Goal: Task Accomplishment & Management: Manage account settings

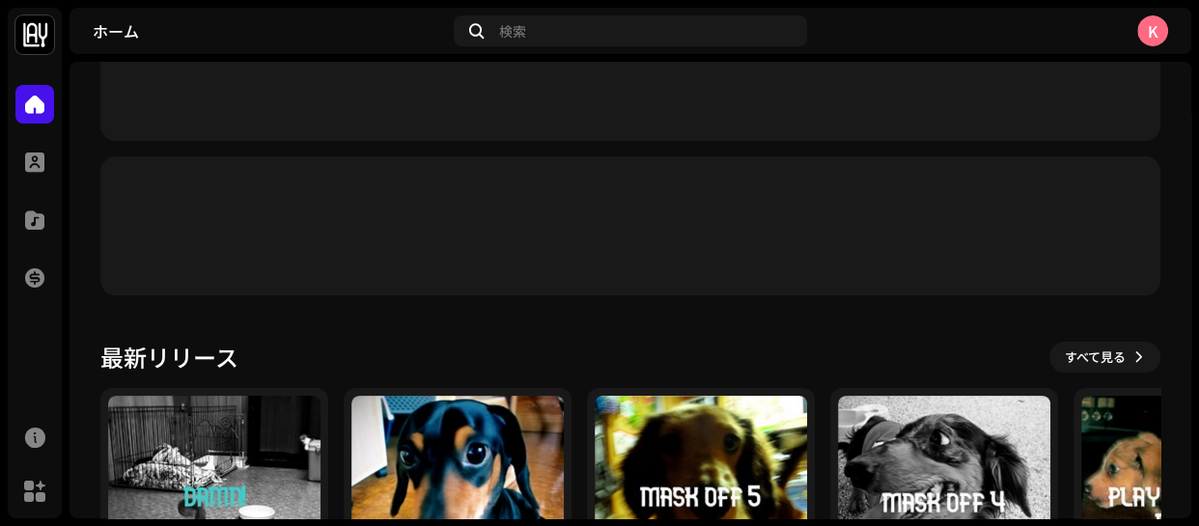
scroll to position [175, 0]
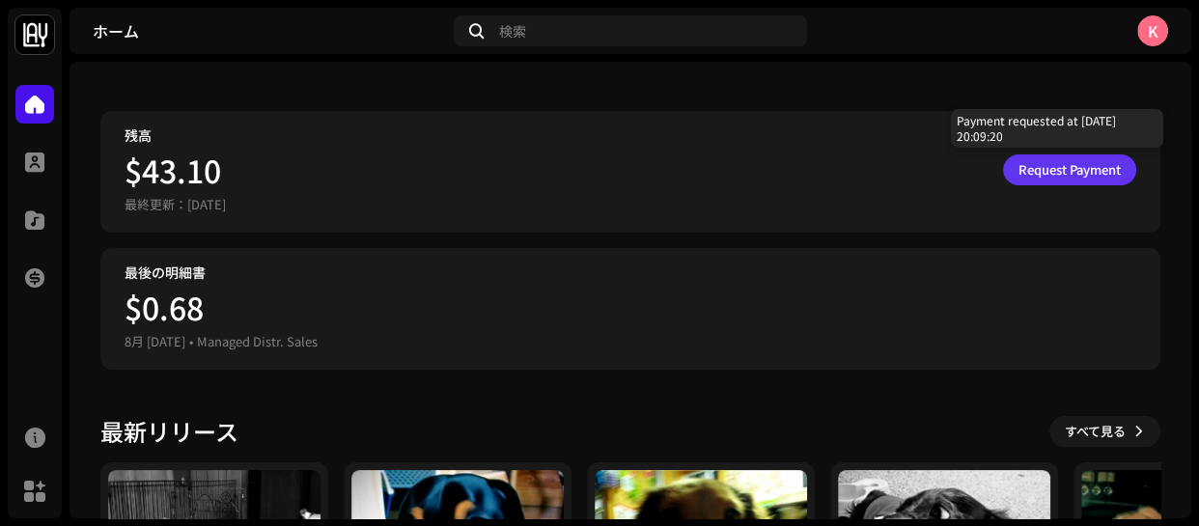
click at [1033, 164] on span "Request Payment" at bounding box center [1069, 170] width 102 height 39
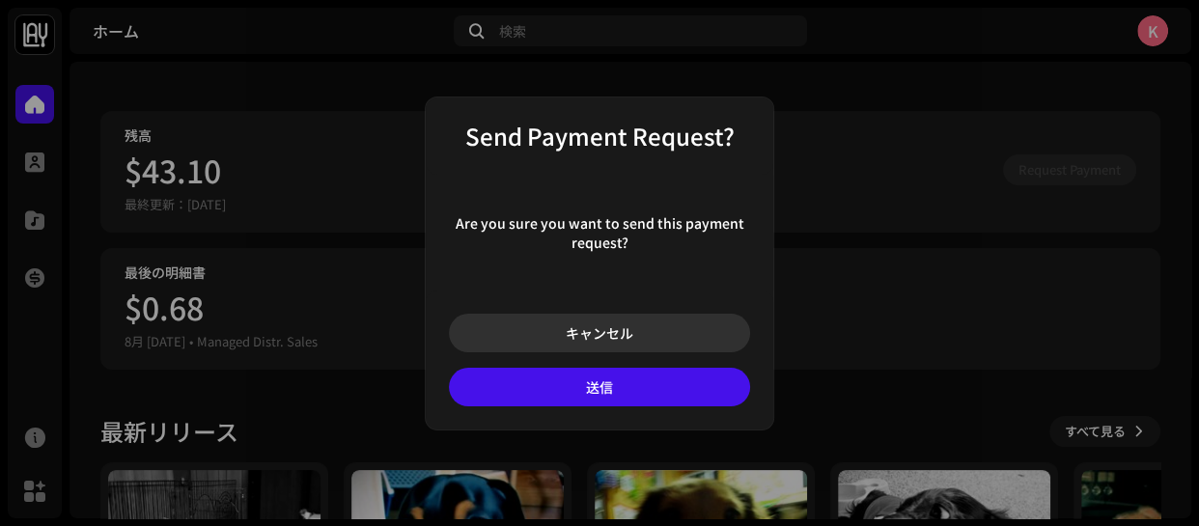
click at [592, 341] on span "キャンセル" at bounding box center [600, 332] width 68 height 19
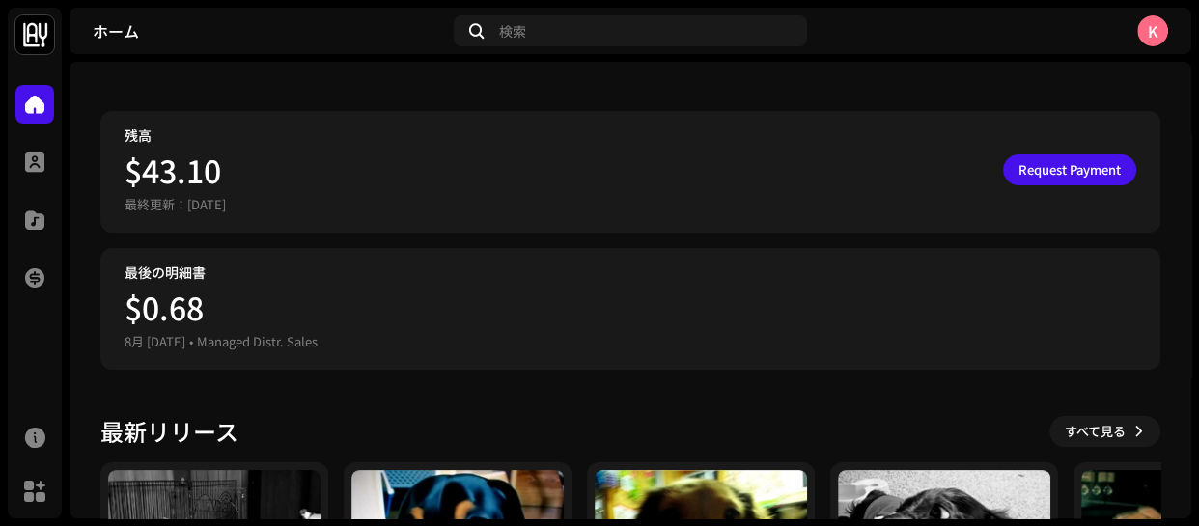
click at [43, 30] on img at bounding box center [34, 34] width 39 height 39
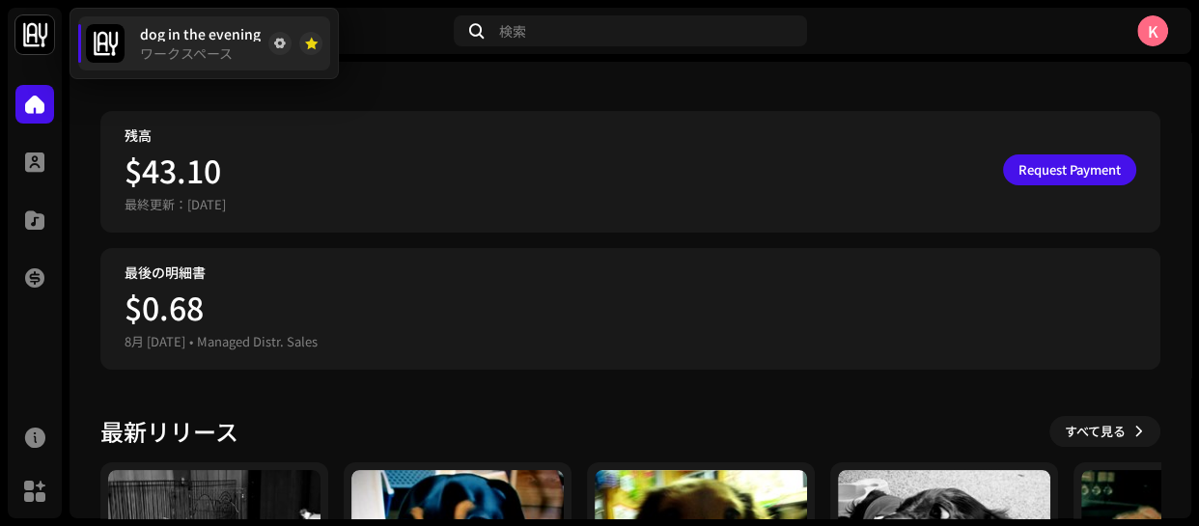
click at [168, 27] on span "dog in the evening" at bounding box center [200, 33] width 121 height 15
click at [34, 175] on div at bounding box center [34, 162] width 39 height 39
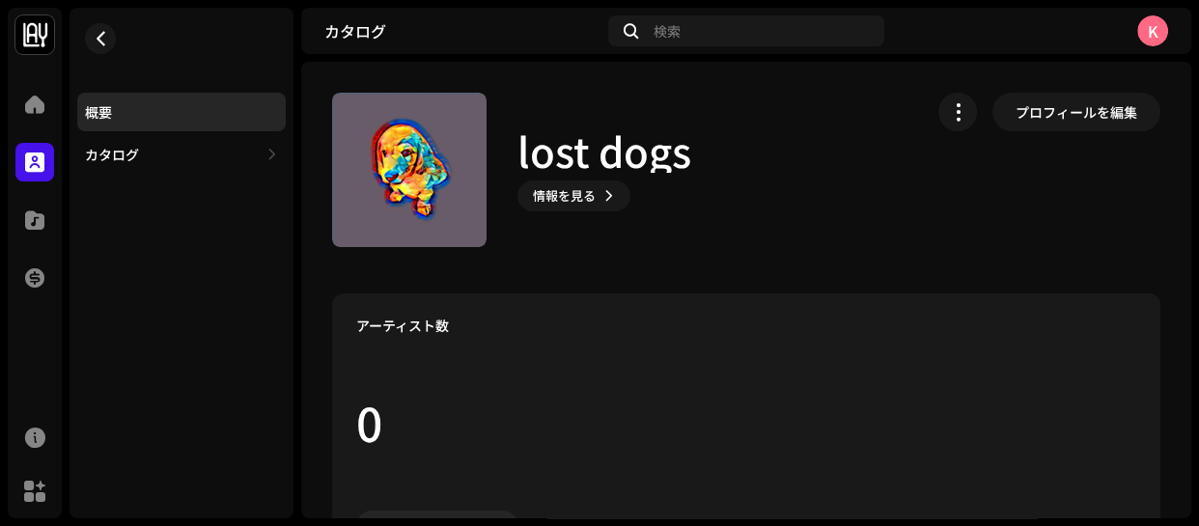
click at [1145, 25] on div "K" at bounding box center [1152, 30] width 31 height 31
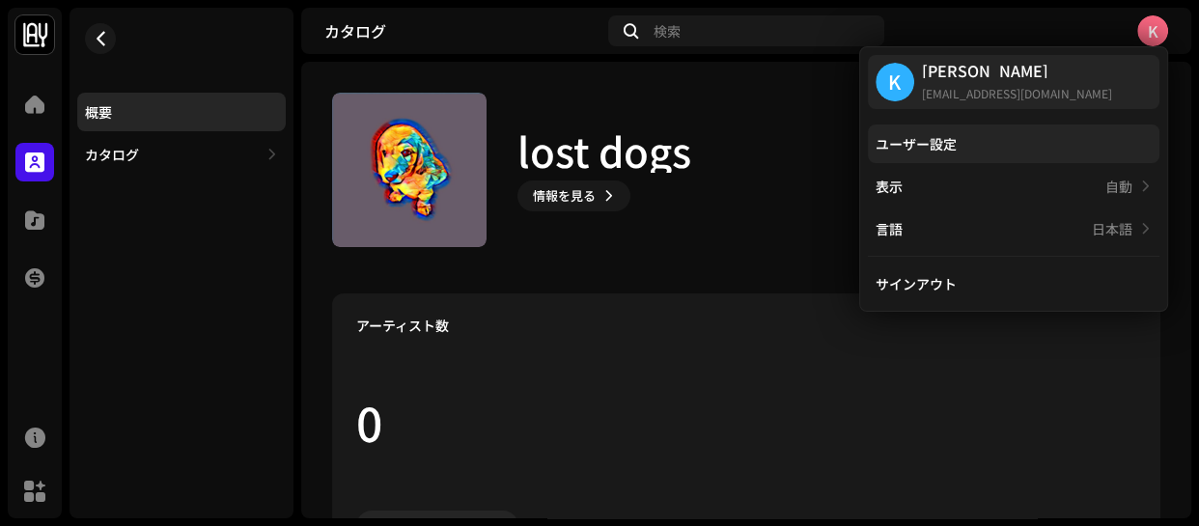
click at [939, 148] on div "ユーザー設定" at bounding box center [915, 143] width 81 height 15
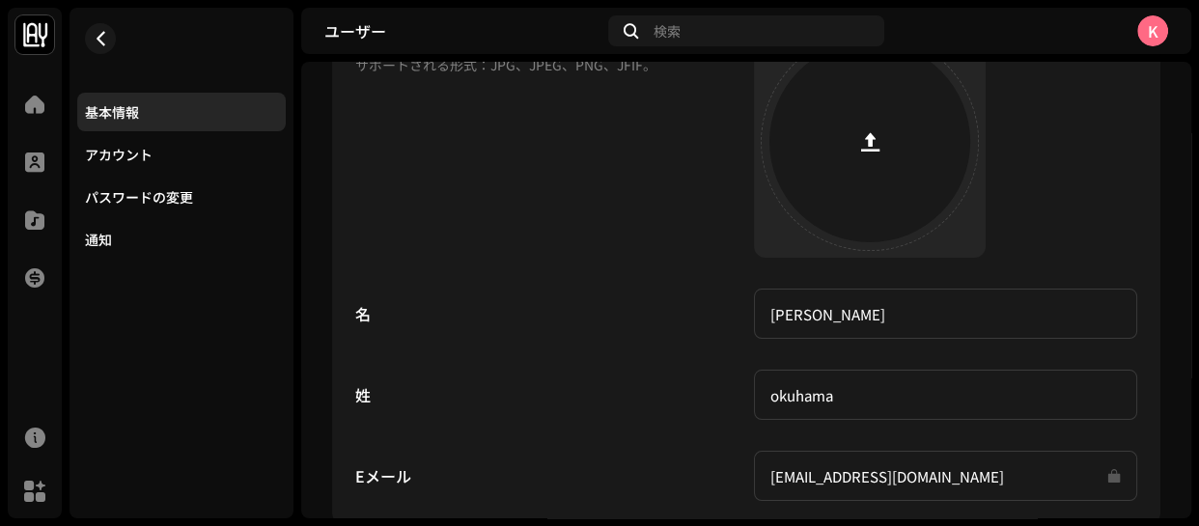
scroll to position [369, 0]
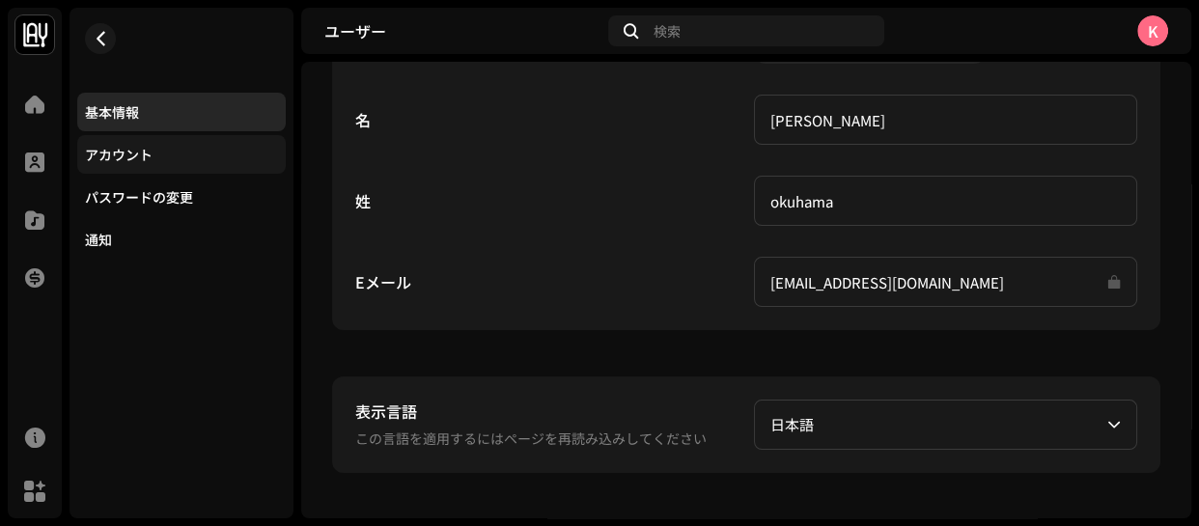
click at [168, 139] on div "アカウント" at bounding box center [181, 154] width 208 height 39
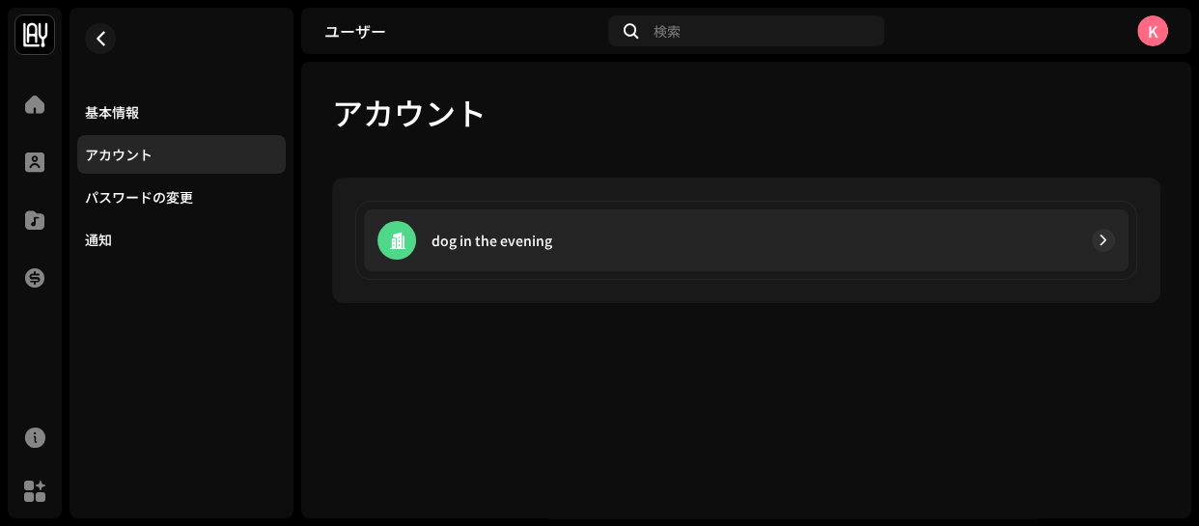
click at [537, 240] on p "dog in the evening" at bounding box center [491, 241] width 121 height 20
click at [1103, 235] on span "button" at bounding box center [1103, 240] width 12 height 15
click at [489, 242] on p "dog in the evening" at bounding box center [491, 241] width 121 height 20
click at [1098, 239] on span "button" at bounding box center [1103, 240] width 12 height 15
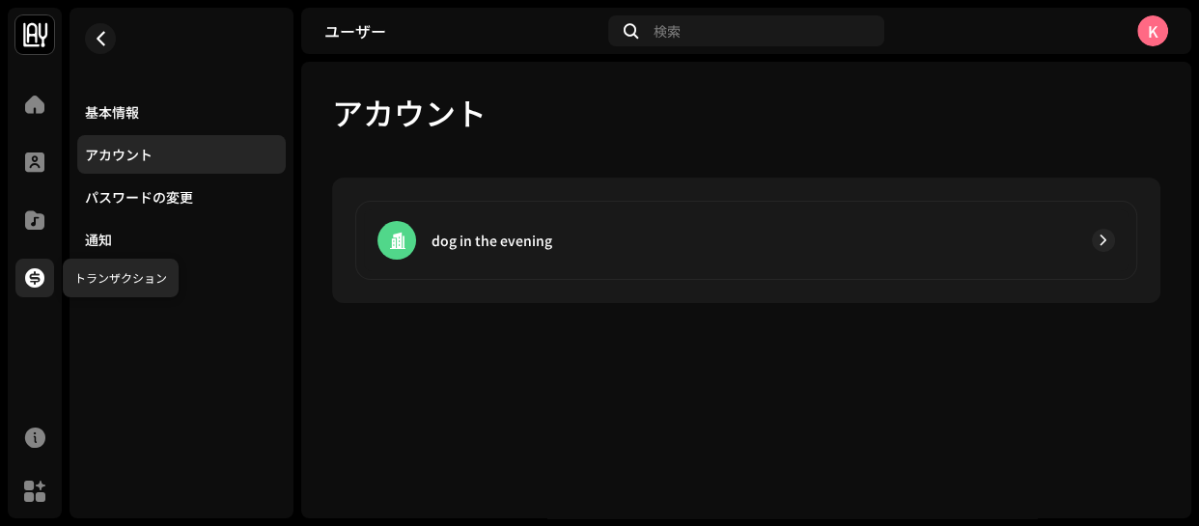
click at [28, 286] on span at bounding box center [34, 277] width 19 height 15
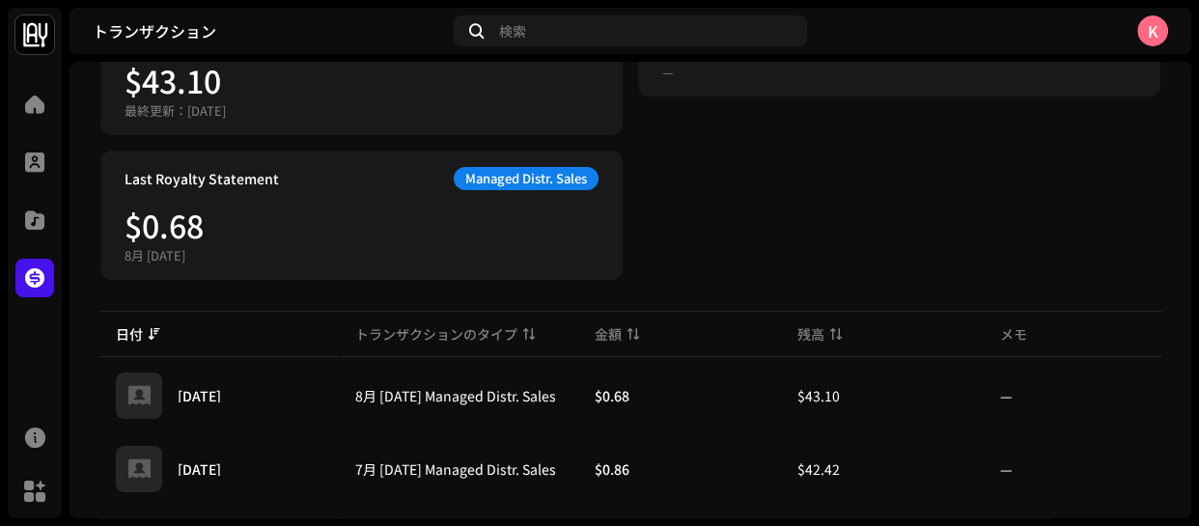
scroll to position [66, 0]
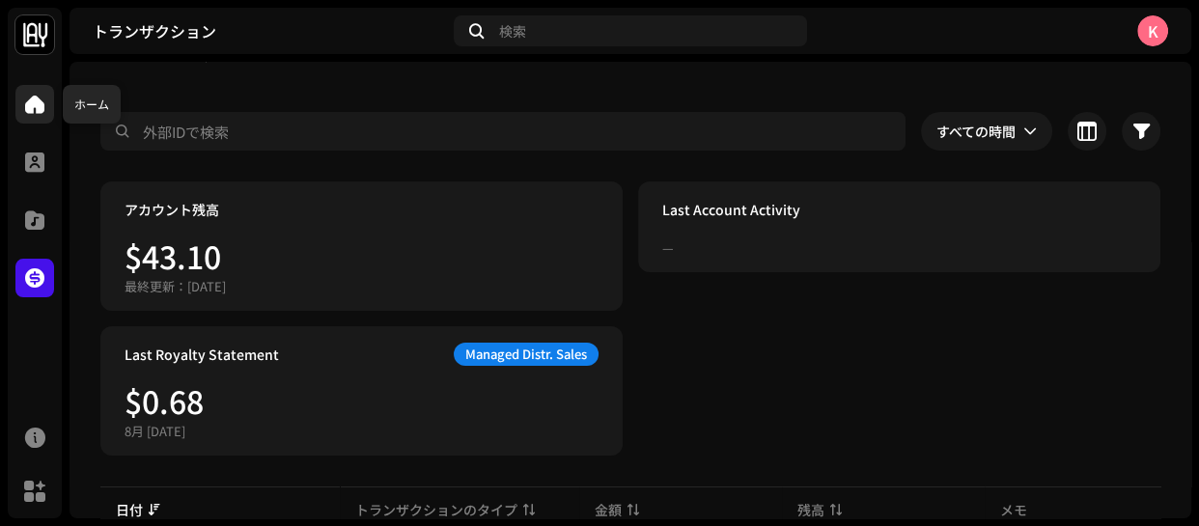
click at [32, 108] on span at bounding box center [34, 104] width 19 height 15
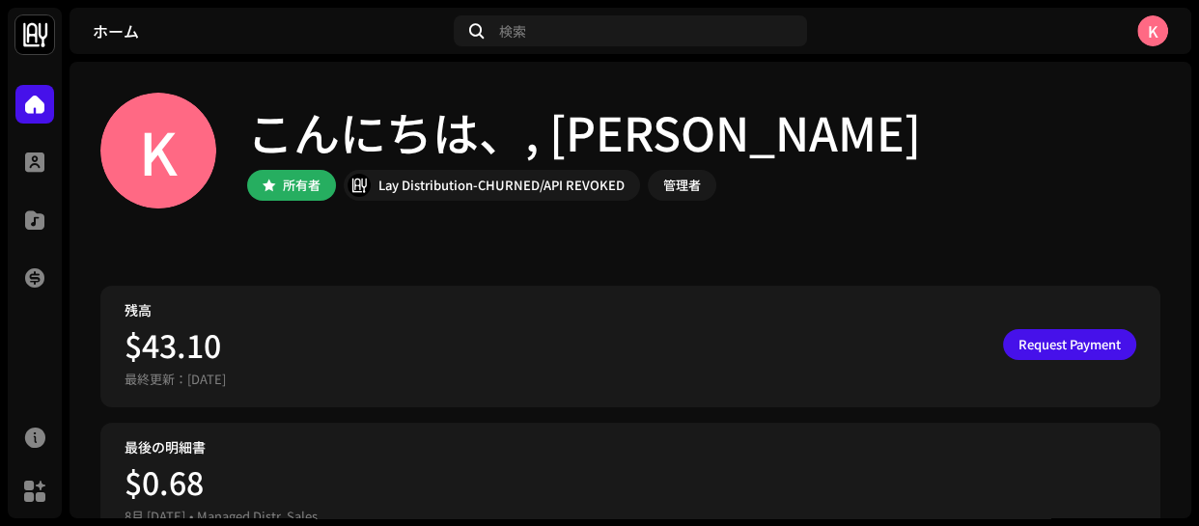
click at [1153, 28] on div "K" at bounding box center [1152, 30] width 31 height 31
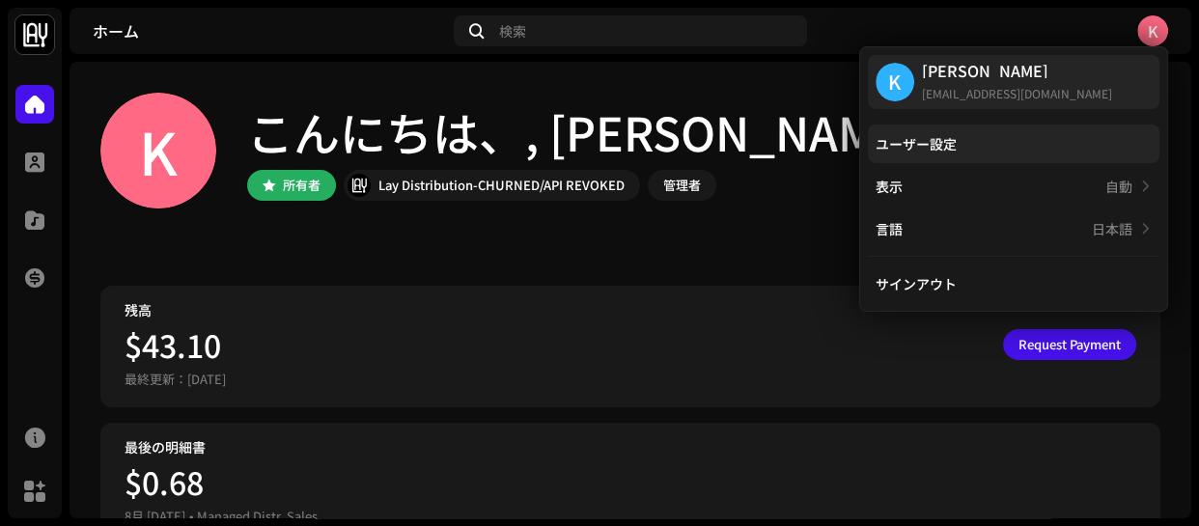
click at [899, 137] on div "ユーザー設定" at bounding box center [915, 143] width 81 height 15
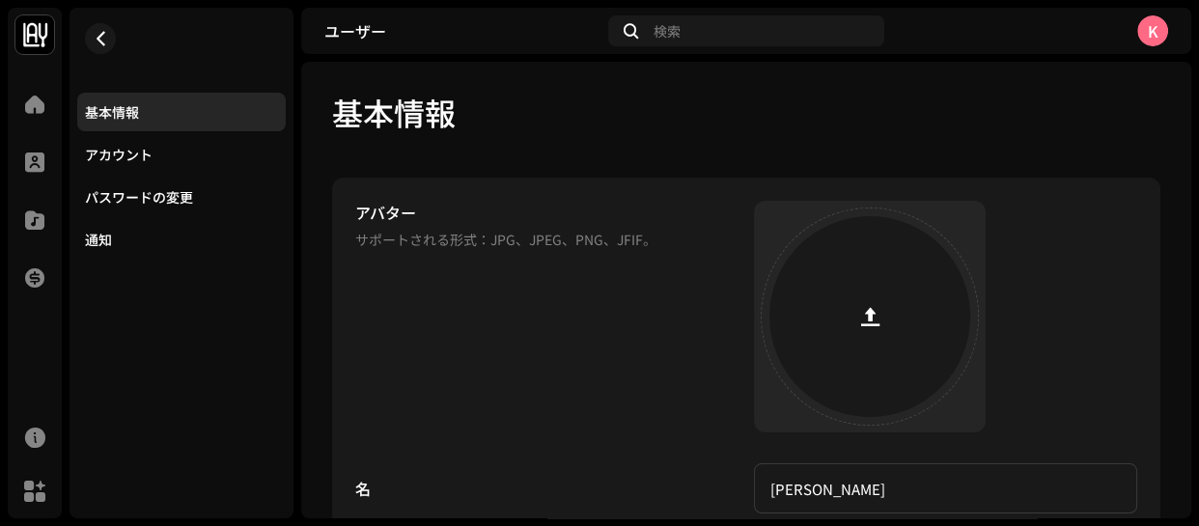
scroll to position [350, 0]
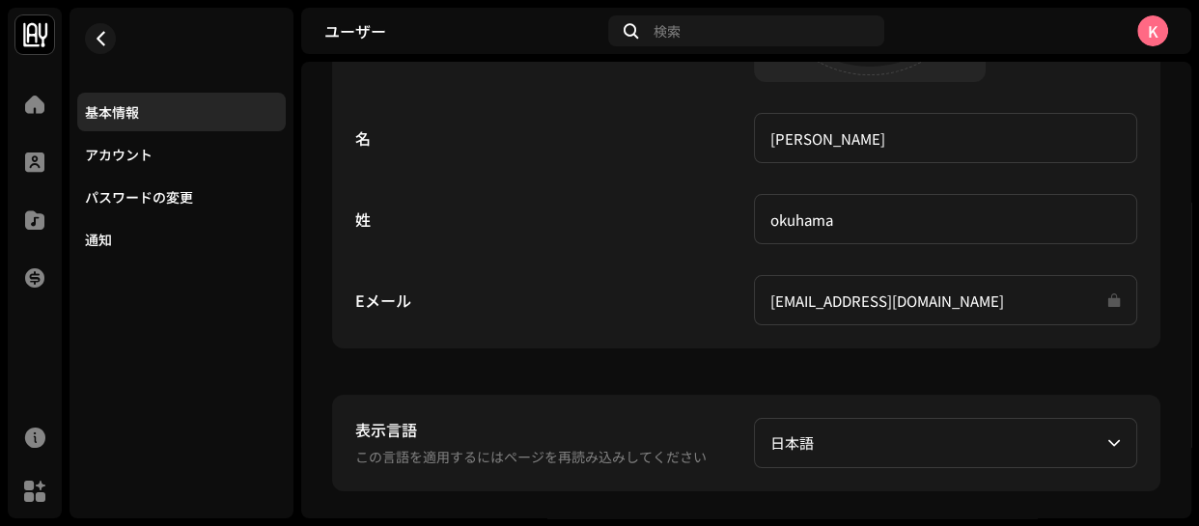
click at [1153, 32] on div "K" at bounding box center [1152, 30] width 31 height 31
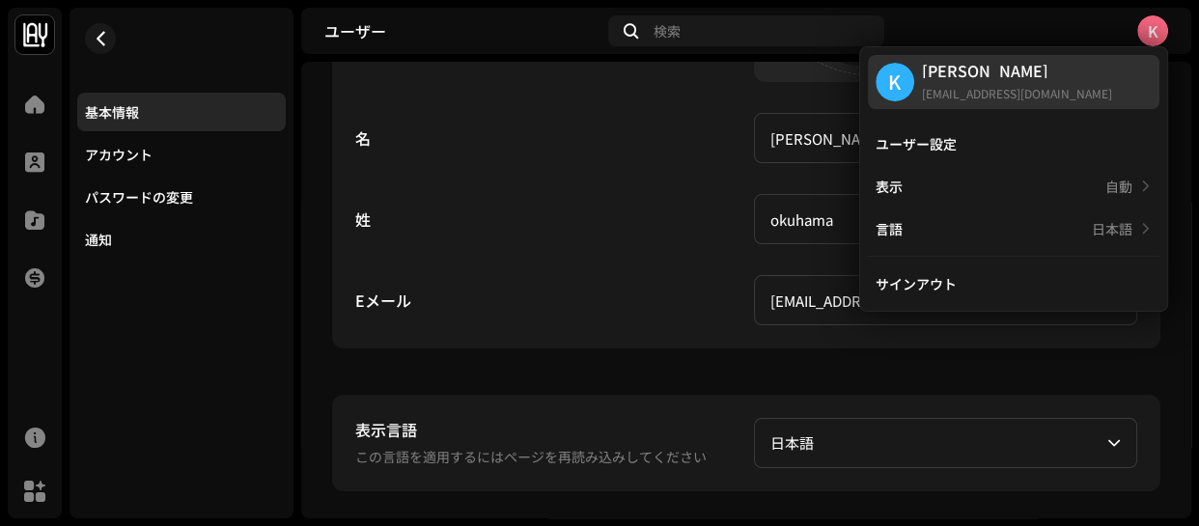
click at [947, 60] on div "K koichiro okuhama taro0515beat@gmail.com" at bounding box center [1013, 82] width 291 height 54
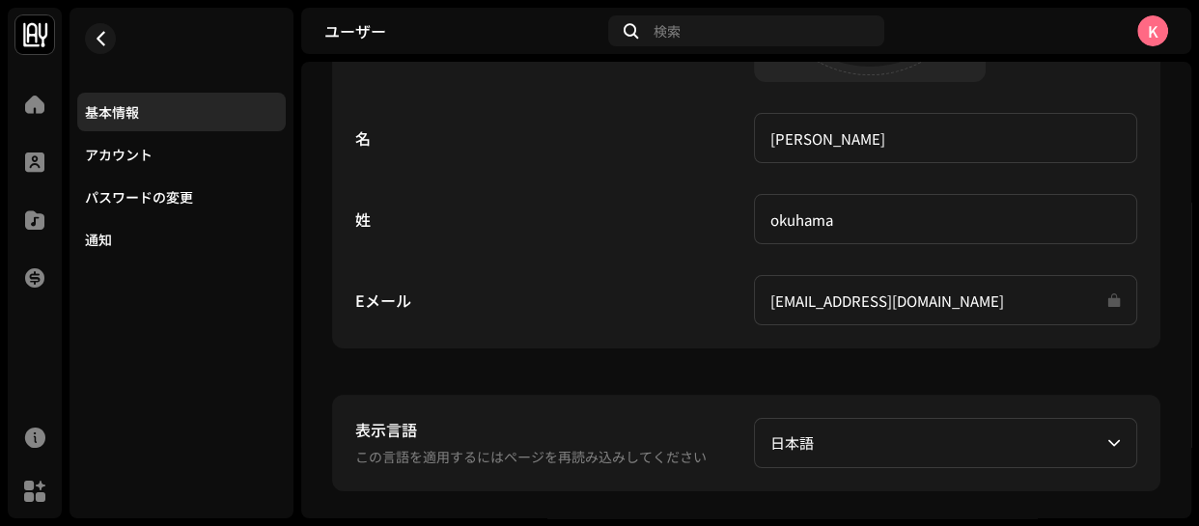
scroll to position [0, 0]
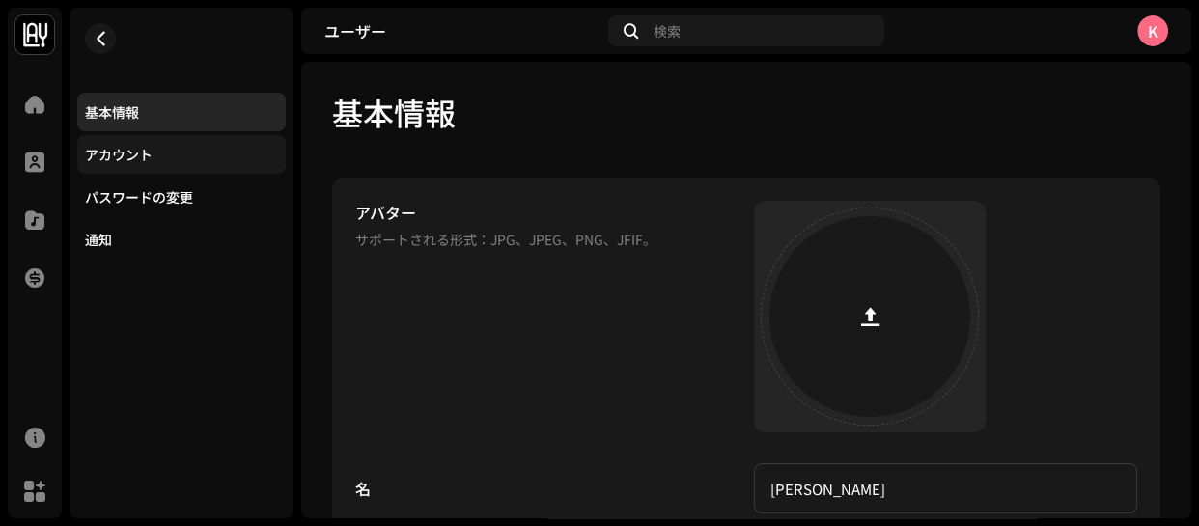
click at [111, 152] on div "アカウント" at bounding box center [119, 154] width 68 height 15
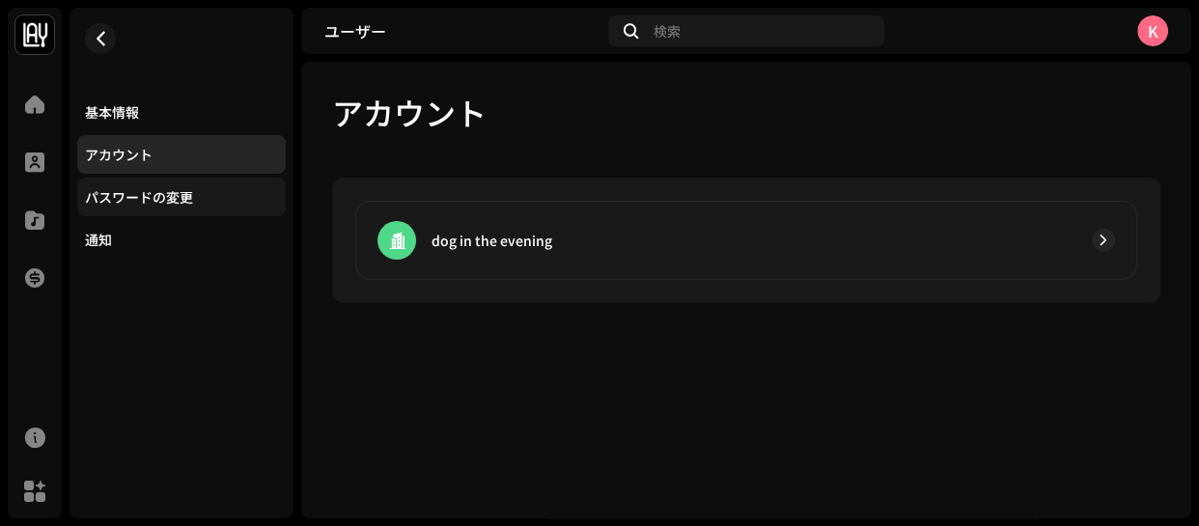
click at [97, 199] on div "パスワードの変更" at bounding box center [139, 196] width 108 height 15
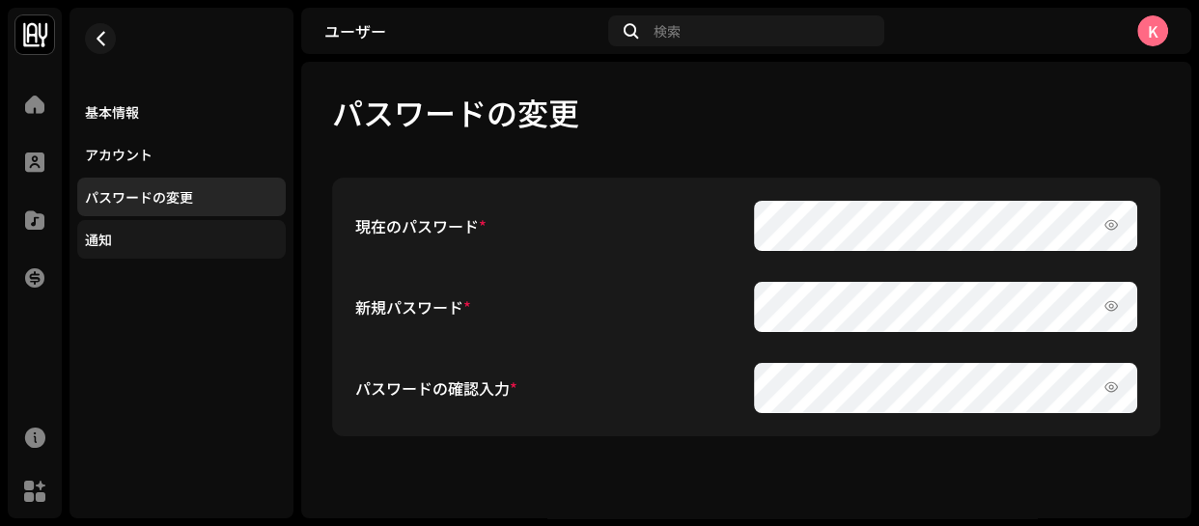
click at [98, 232] on div "通知" at bounding box center [98, 239] width 27 height 15
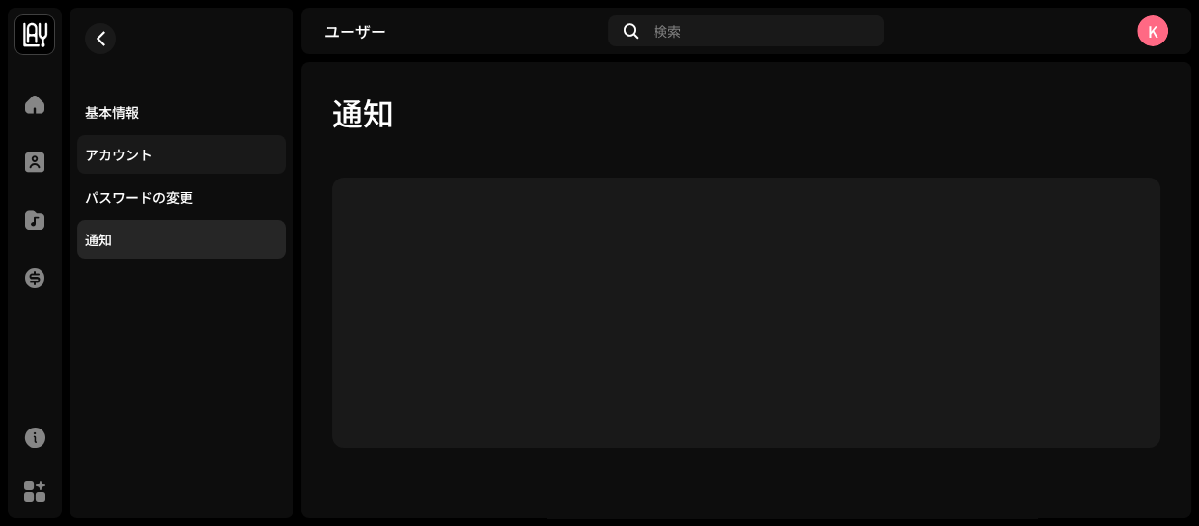
click at [116, 145] on div "アカウント" at bounding box center [181, 154] width 208 height 39
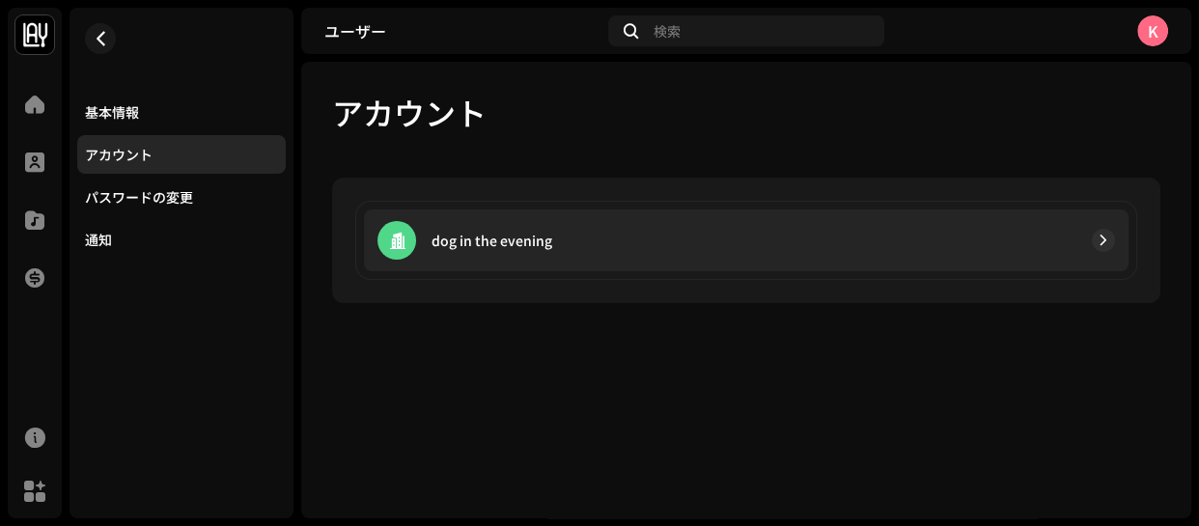
click at [482, 234] on p "dog in the evening" at bounding box center [491, 241] width 121 height 20
click at [983, 235] on div at bounding box center [833, 240] width 563 height 23
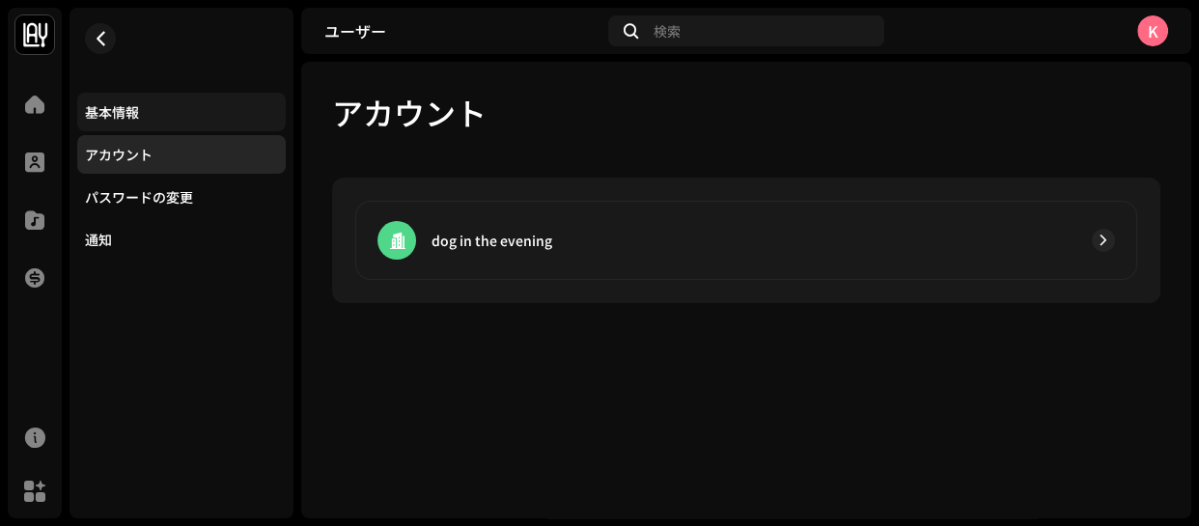
click at [86, 121] on div "基本情報" at bounding box center [181, 112] width 208 height 39
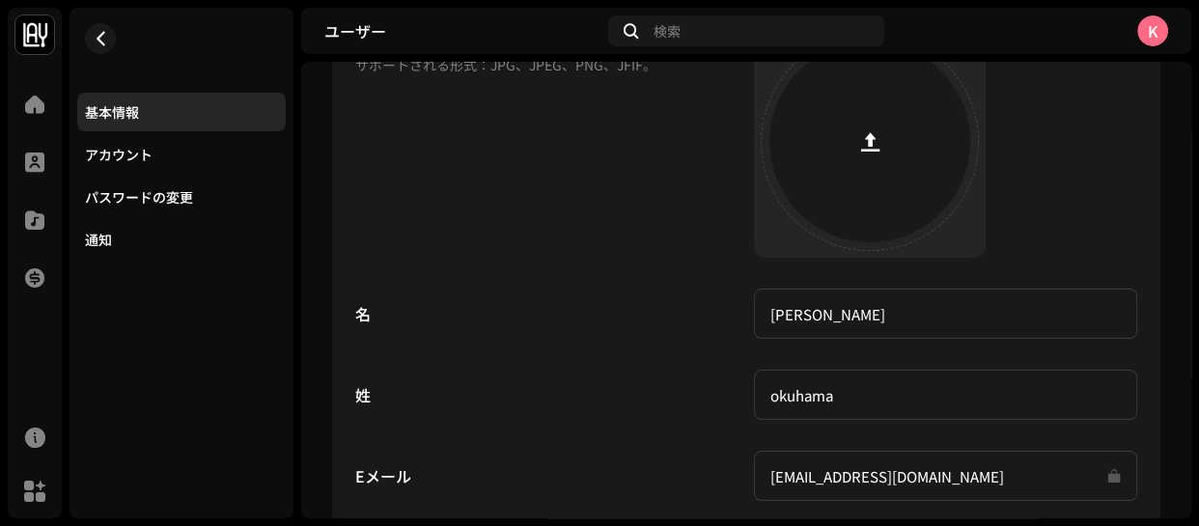
scroll to position [369, 0]
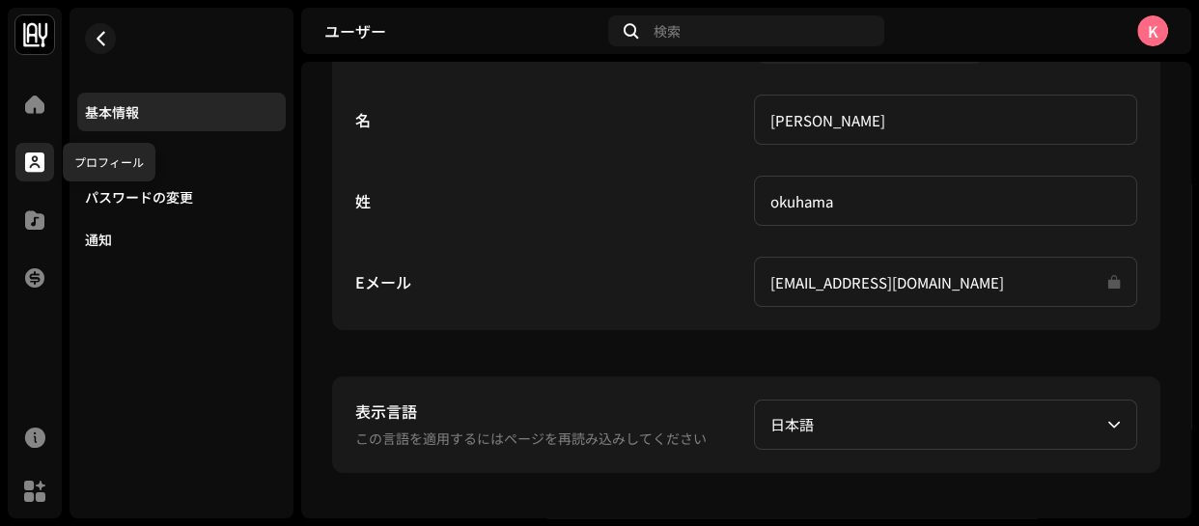
click at [32, 155] on span at bounding box center [34, 161] width 19 height 15
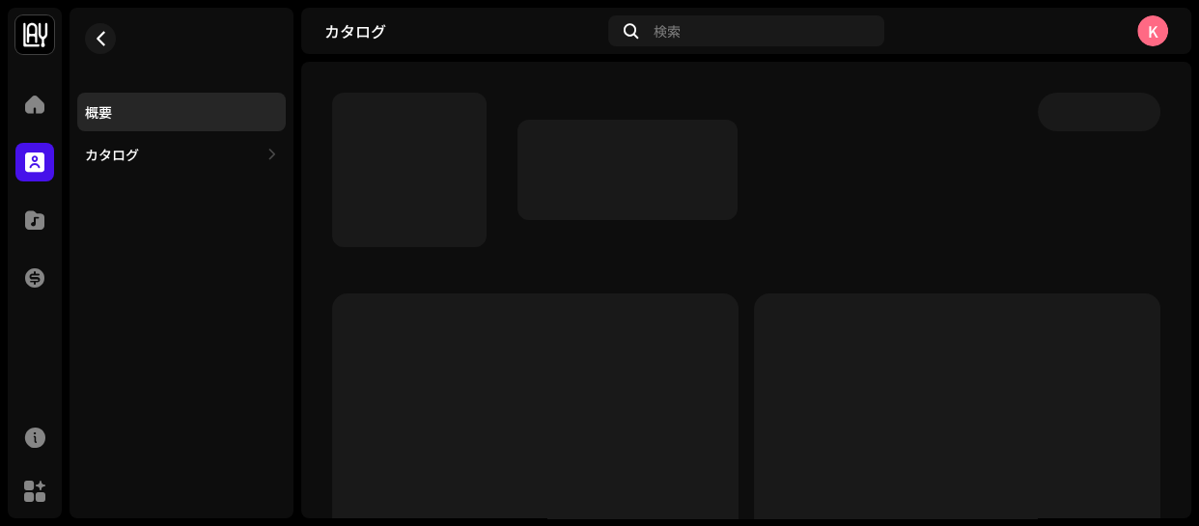
click at [33, 16] on img at bounding box center [34, 34] width 39 height 39
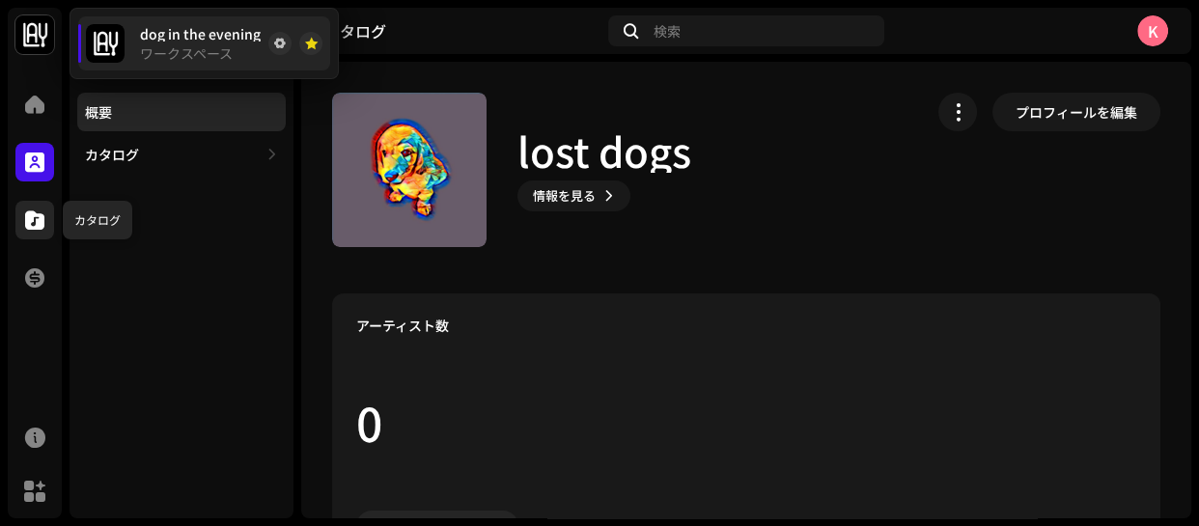
click at [37, 201] on div at bounding box center [34, 220] width 39 height 39
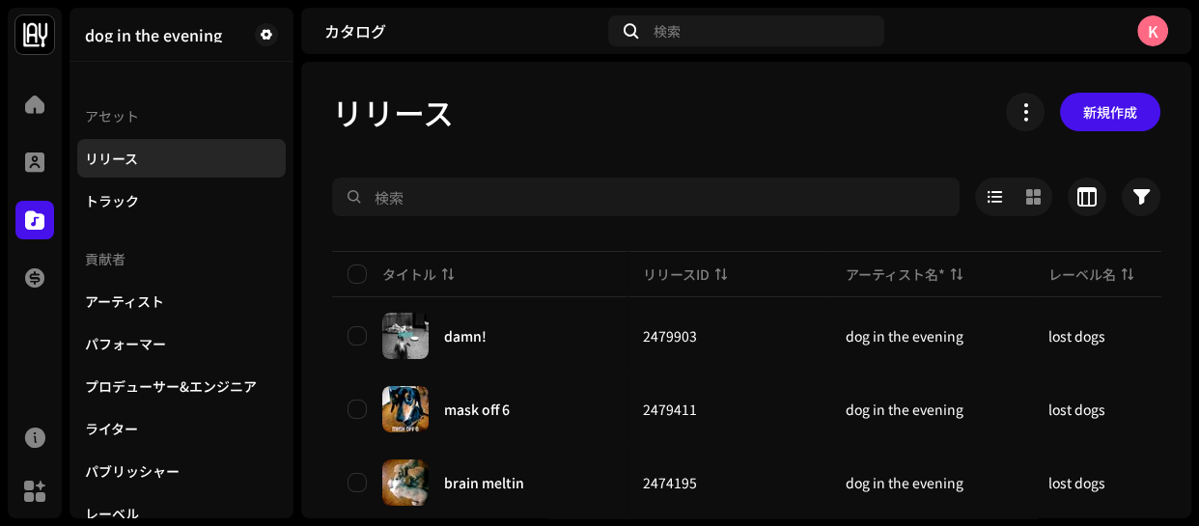
scroll to position [14, 0]
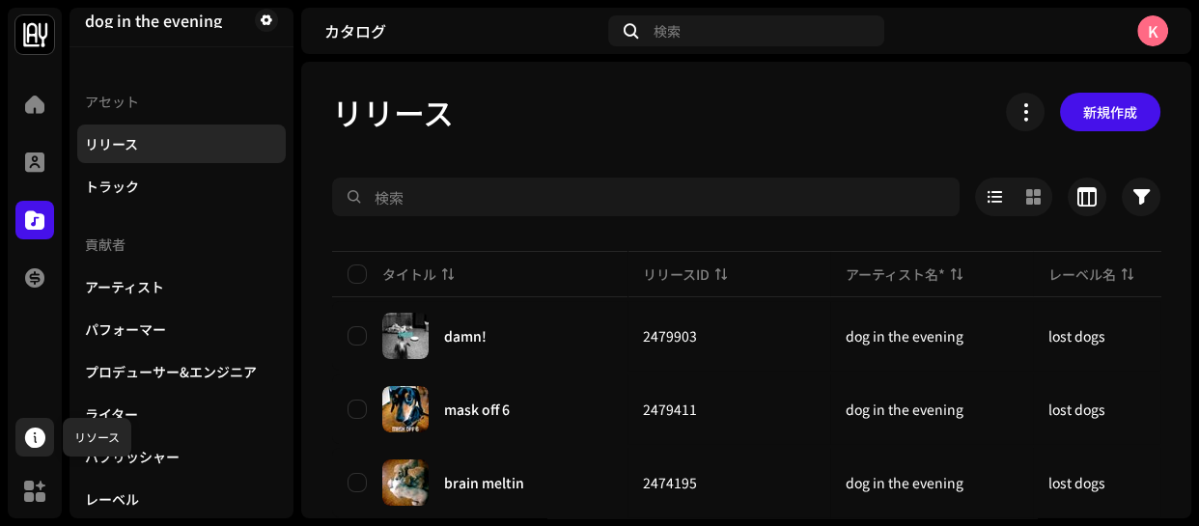
click at [28, 442] on span at bounding box center [35, 436] width 20 height 15
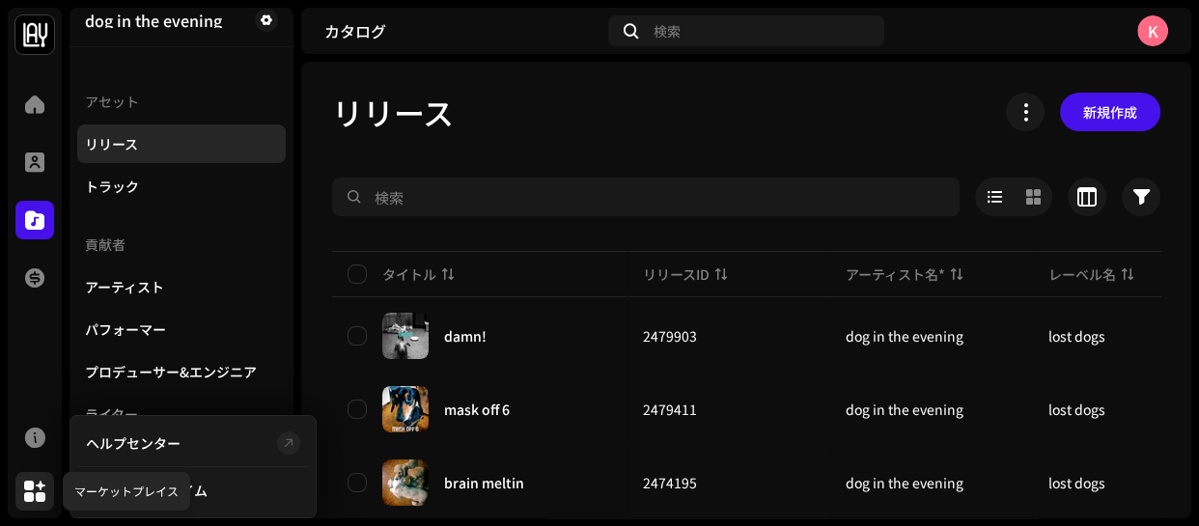
click at [37, 486] on span at bounding box center [34, 490] width 21 height 15
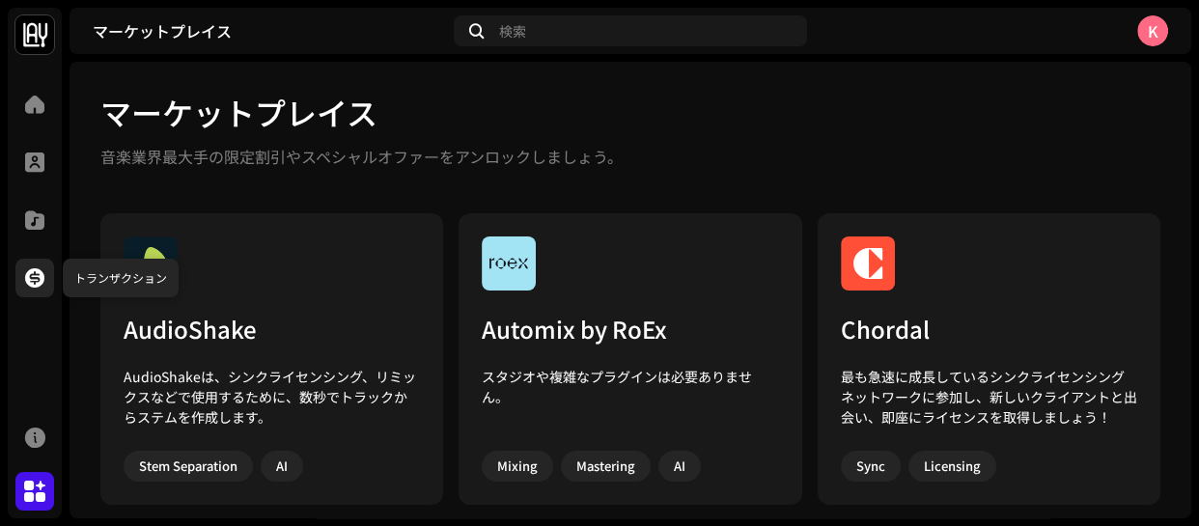
click at [38, 286] on span at bounding box center [34, 277] width 19 height 15
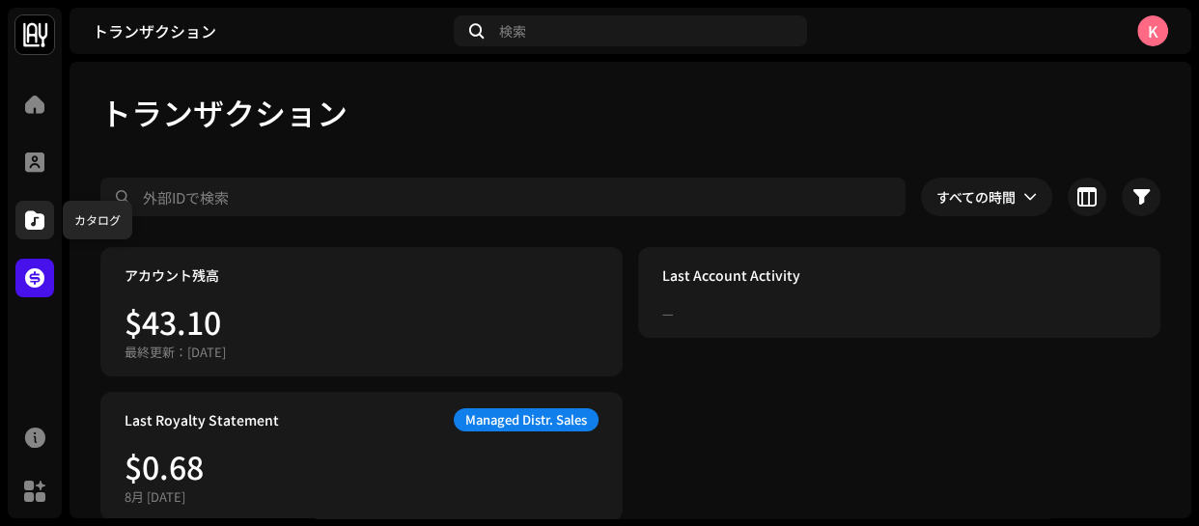
click at [38, 224] on span at bounding box center [34, 219] width 19 height 15
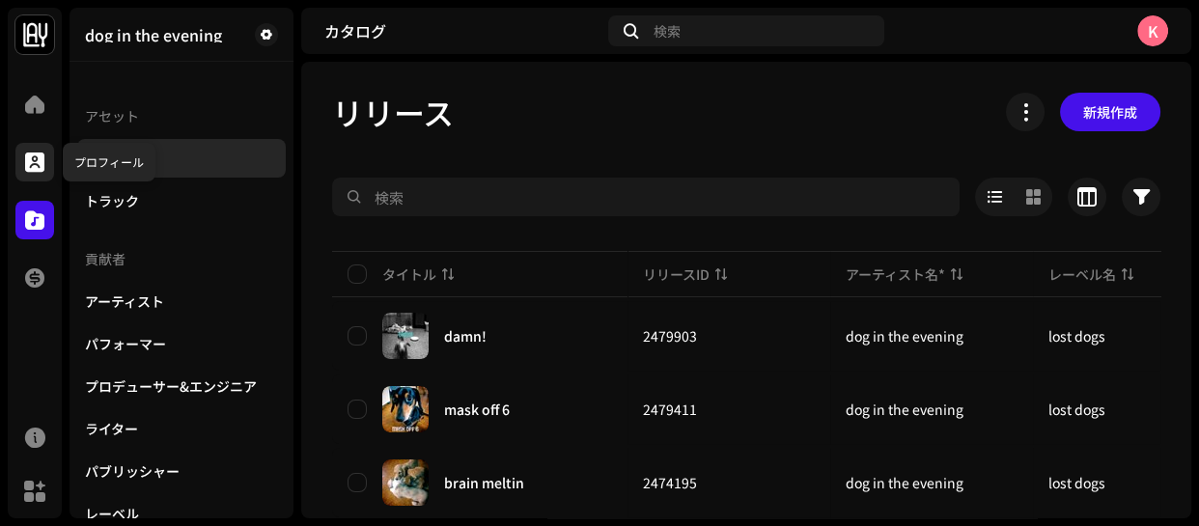
click at [39, 170] on span at bounding box center [34, 161] width 19 height 15
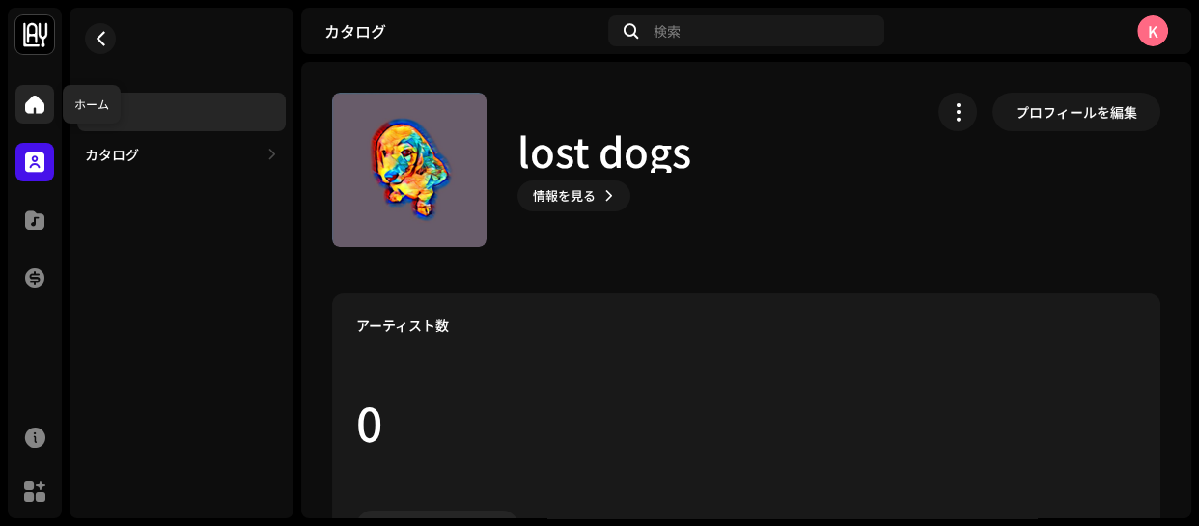
click at [46, 101] on div at bounding box center [34, 104] width 39 height 39
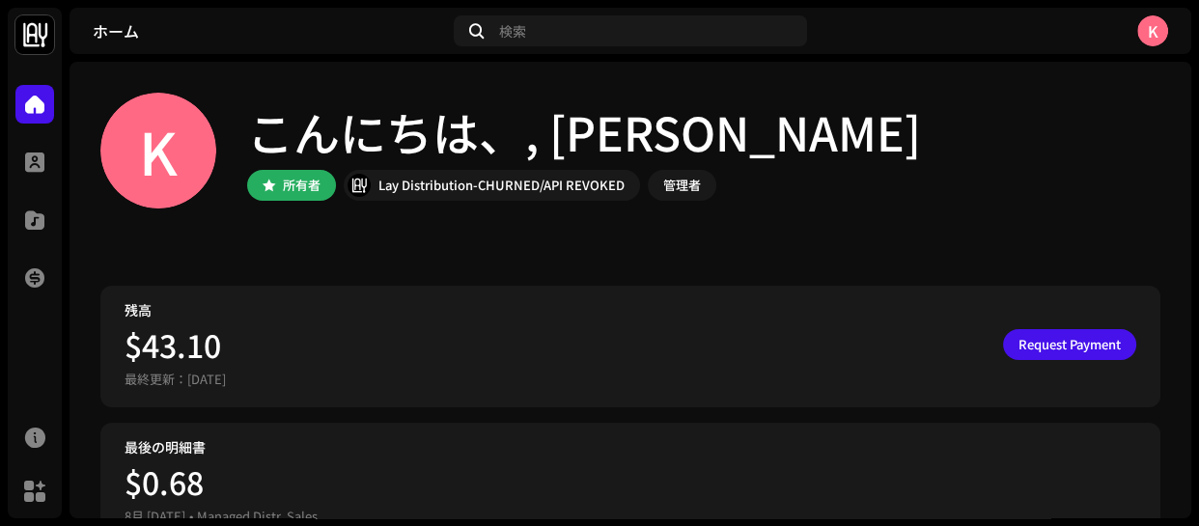
click at [1146, 23] on div "K" at bounding box center [1152, 30] width 31 height 31
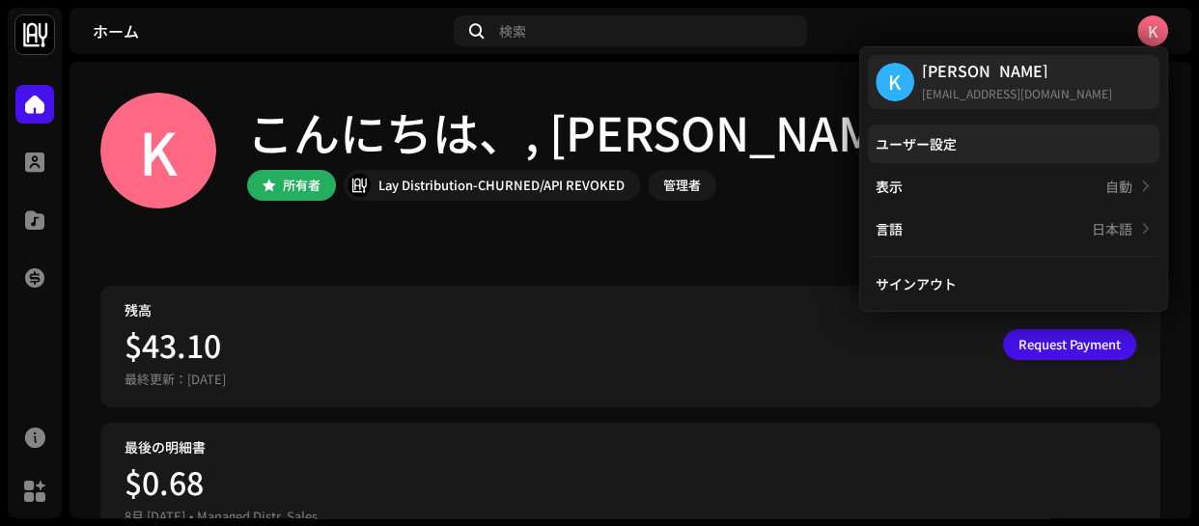
click at [893, 136] on div "ユーザー設定" at bounding box center [915, 143] width 81 height 15
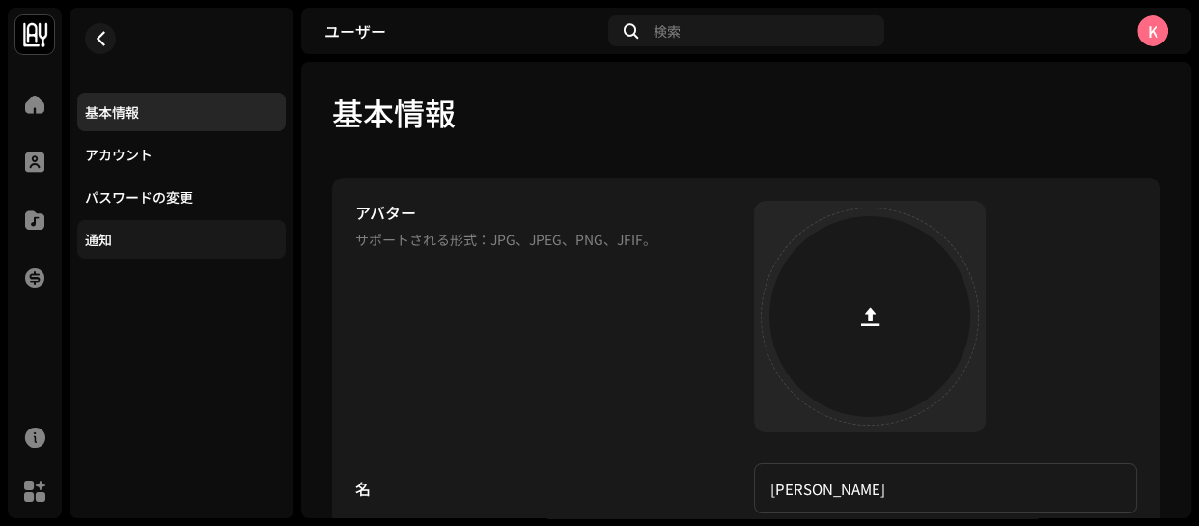
click at [273, 228] on div "通知" at bounding box center [181, 239] width 208 height 39
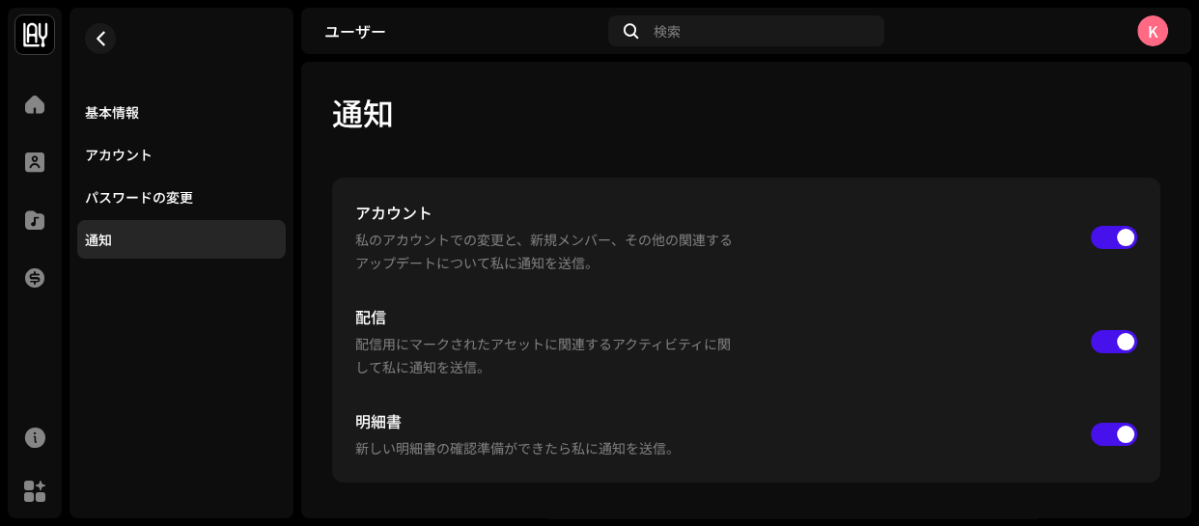
scroll to position [10, 0]
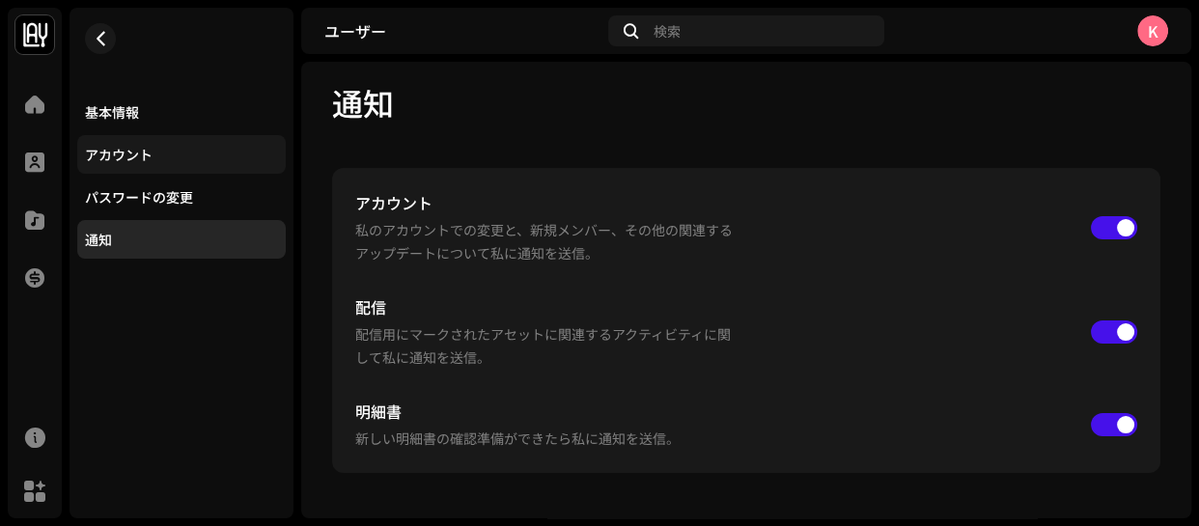
click at [108, 147] on div "アカウント" at bounding box center [119, 154] width 68 height 15
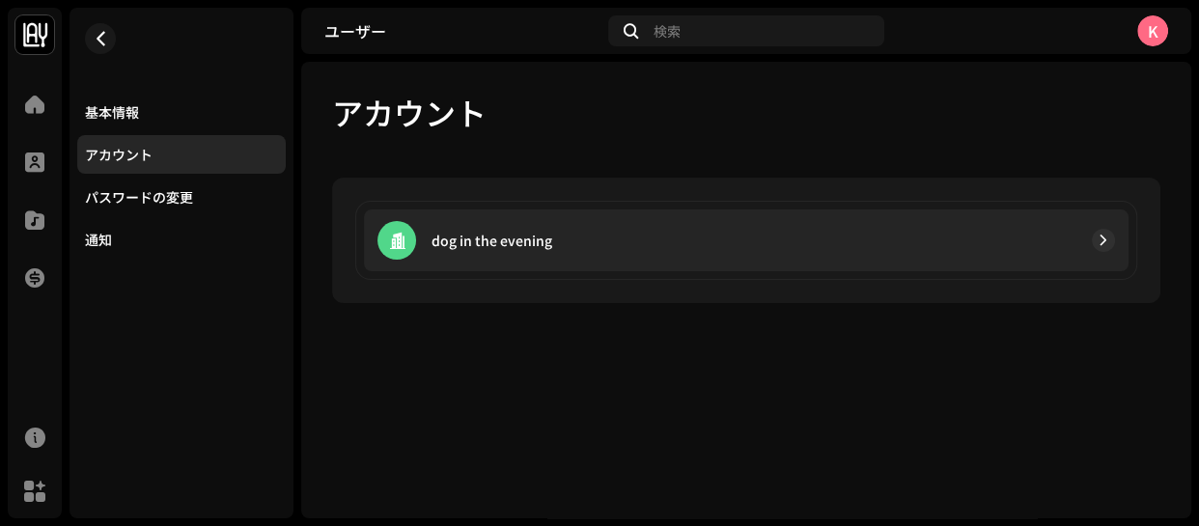
click at [462, 242] on p "dog in the evening" at bounding box center [491, 241] width 121 height 20
click at [1100, 239] on span "button" at bounding box center [1103, 240] width 12 height 15
click at [1101, 235] on span "button" at bounding box center [1103, 240] width 12 height 15
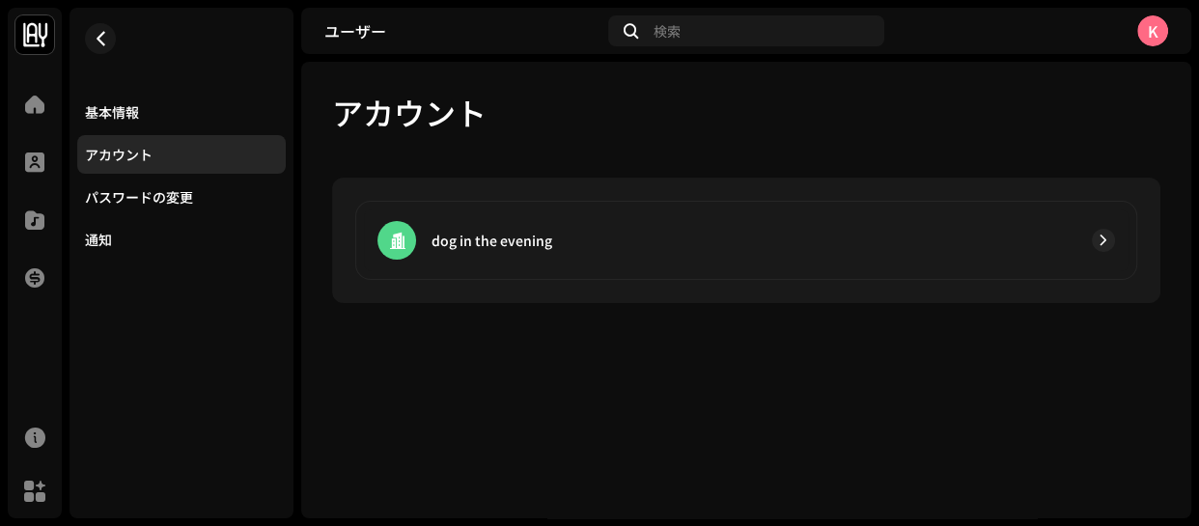
click at [42, 25] on img at bounding box center [34, 34] width 39 height 39
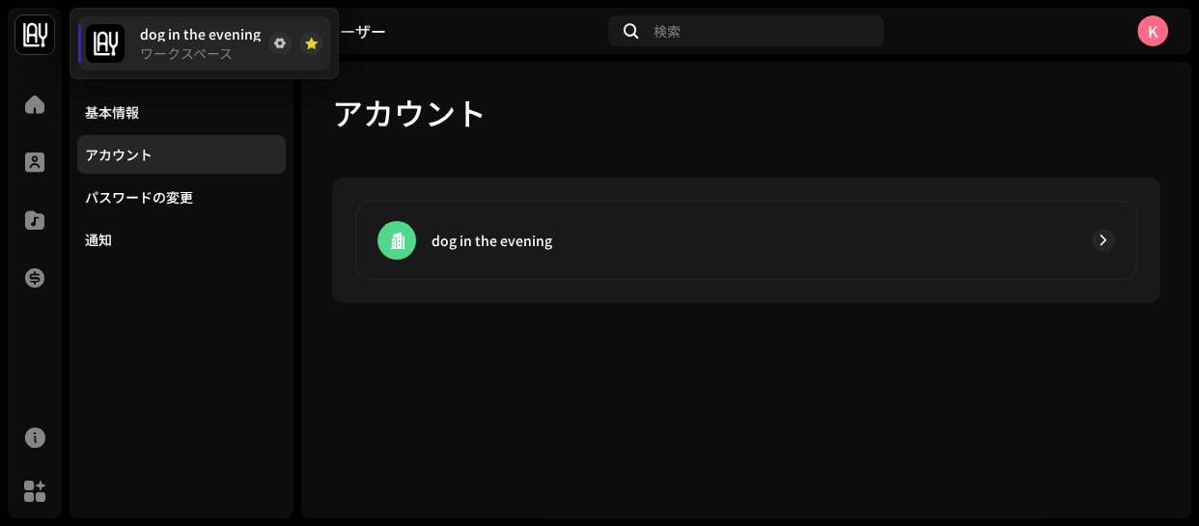
click at [28, 34] on img at bounding box center [34, 34] width 39 height 39
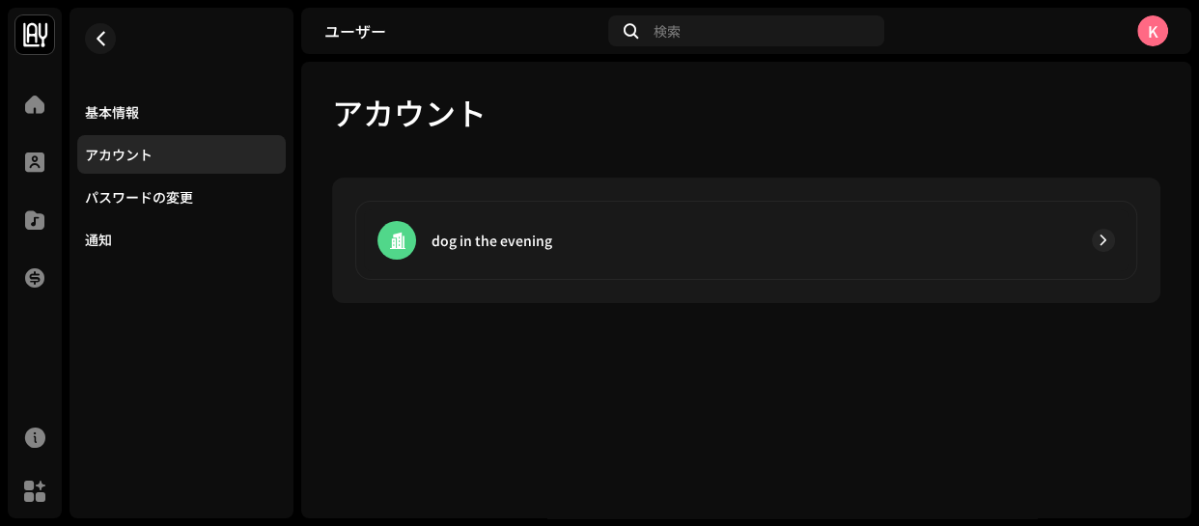
click at [28, 34] on img at bounding box center [34, 34] width 39 height 39
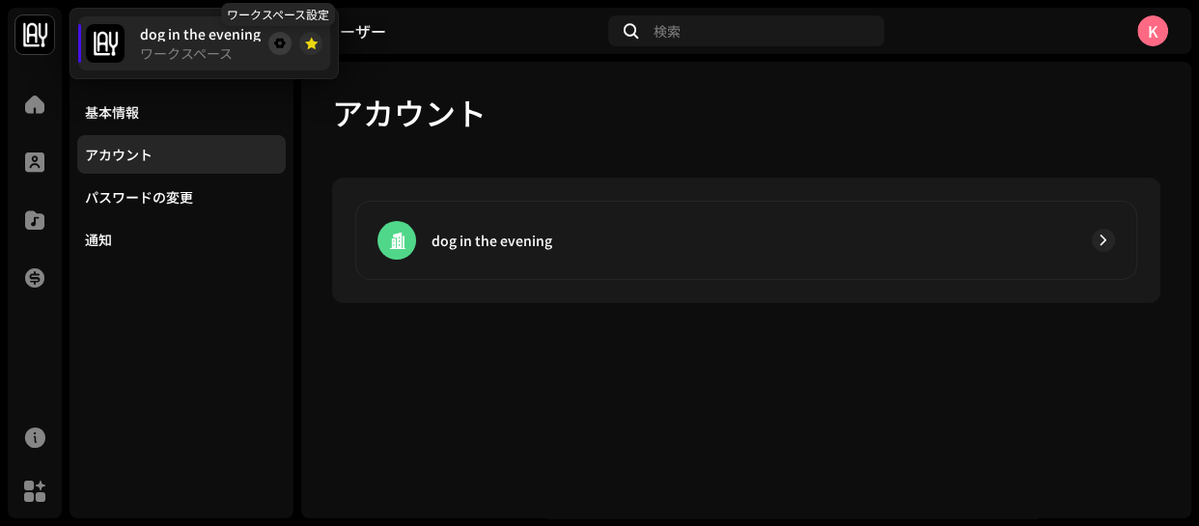
click at [278, 45] on span at bounding box center [280, 43] width 12 height 15
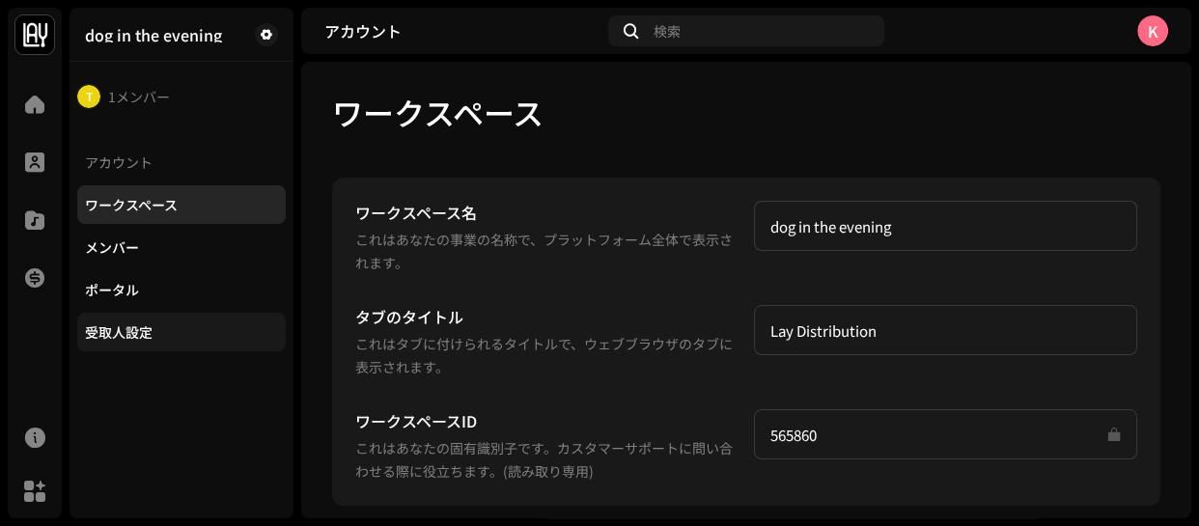
click at [157, 325] on div "受取人設定" at bounding box center [181, 331] width 193 height 15
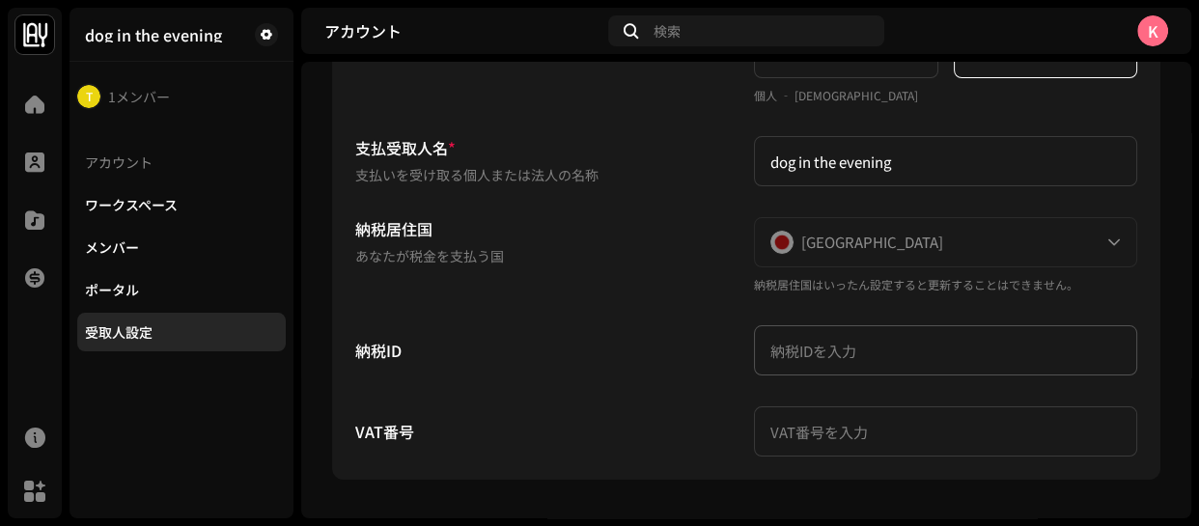
scroll to position [350, 0]
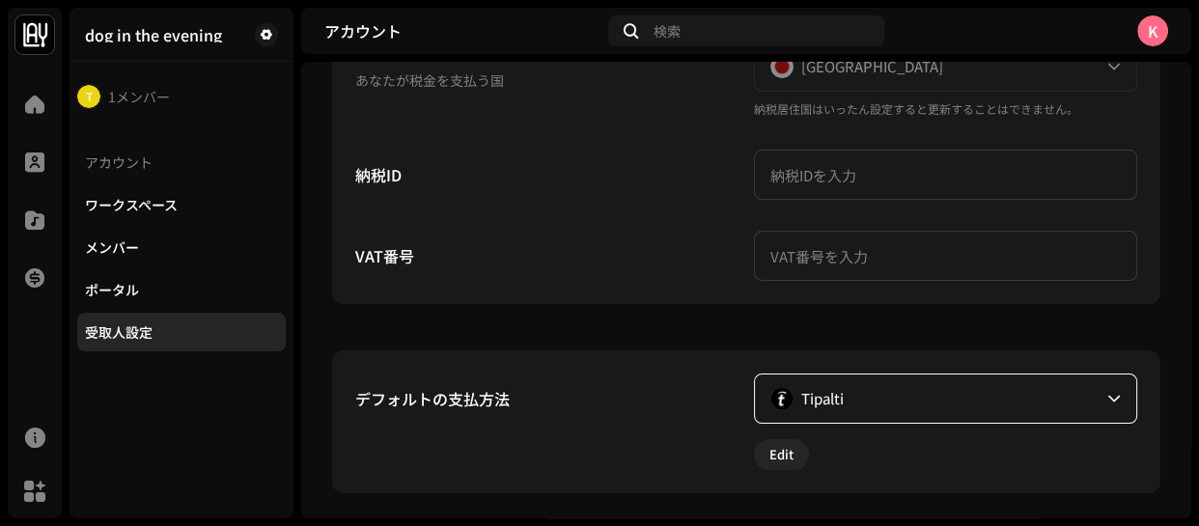
click at [815, 399] on span "Tipalti" at bounding box center [822, 398] width 42 height 48
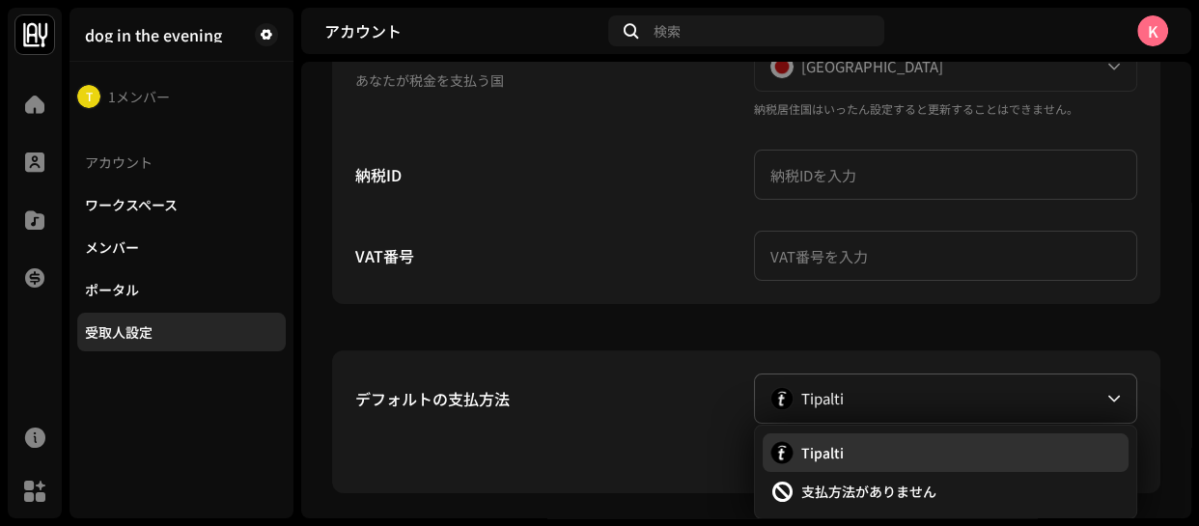
click at [811, 452] on span "Tipalti" at bounding box center [822, 452] width 42 height 19
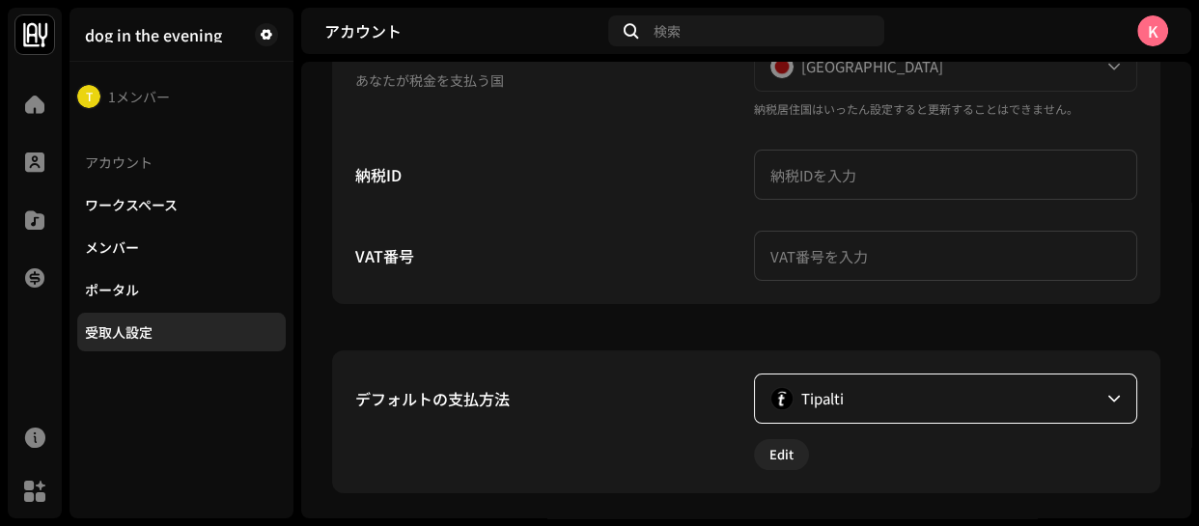
scroll to position [526, 0]
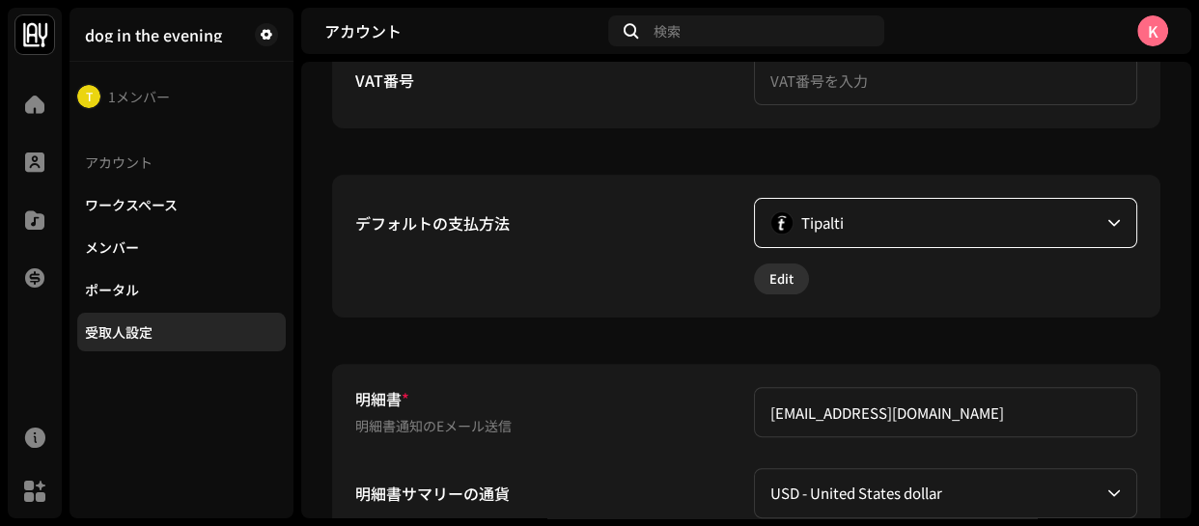
click at [771, 280] on span "Edit" at bounding box center [781, 279] width 24 height 39
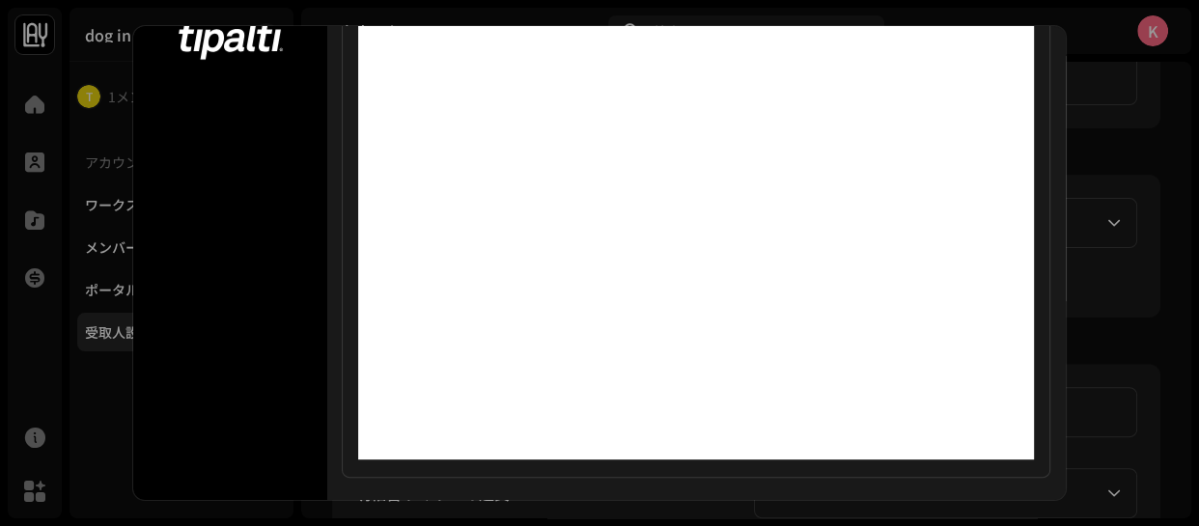
scroll to position [287, 0]
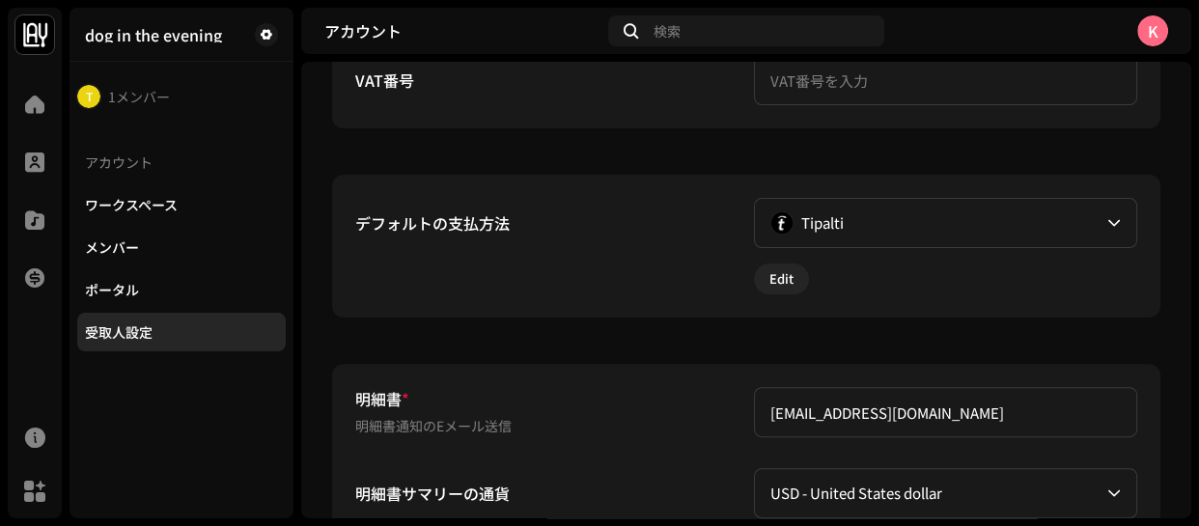
click at [1071, 237] on div "支払設定を完了するには以下のフォームを記入してください" at bounding box center [599, 263] width 1199 height 526
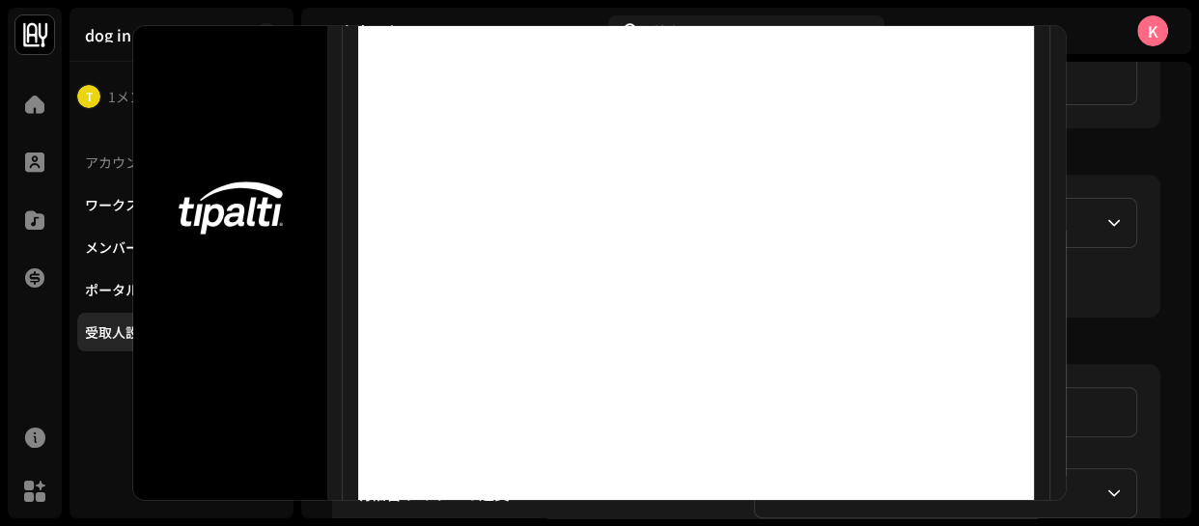
click at [1071, 237] on div "Tipalti" at bounding box center [934, 223] width 329 height 48
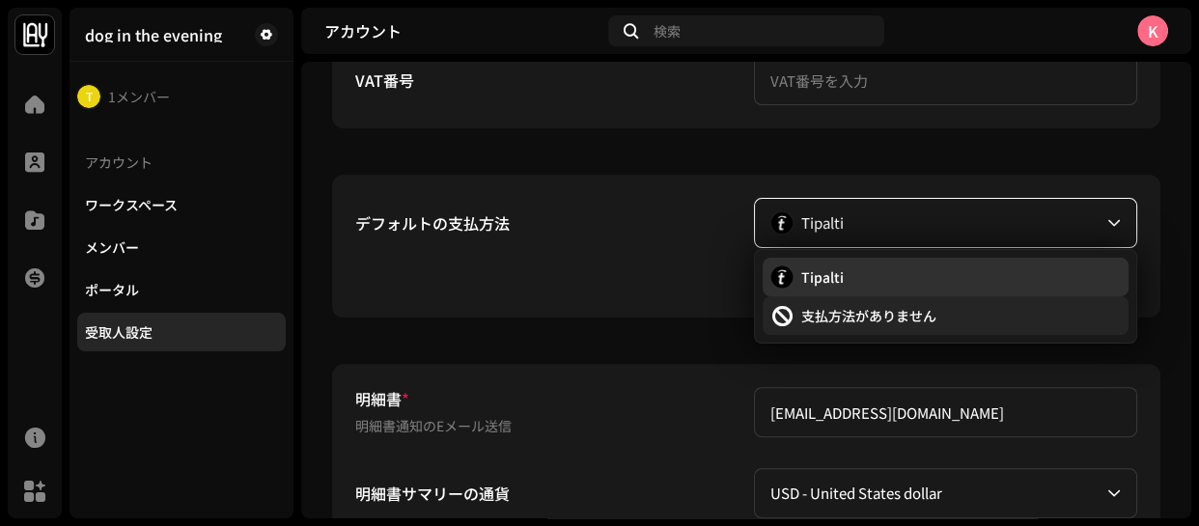
click at [818, 313] on span "支払方法がありません" at bounding box center [868, 315] width 135 height 19
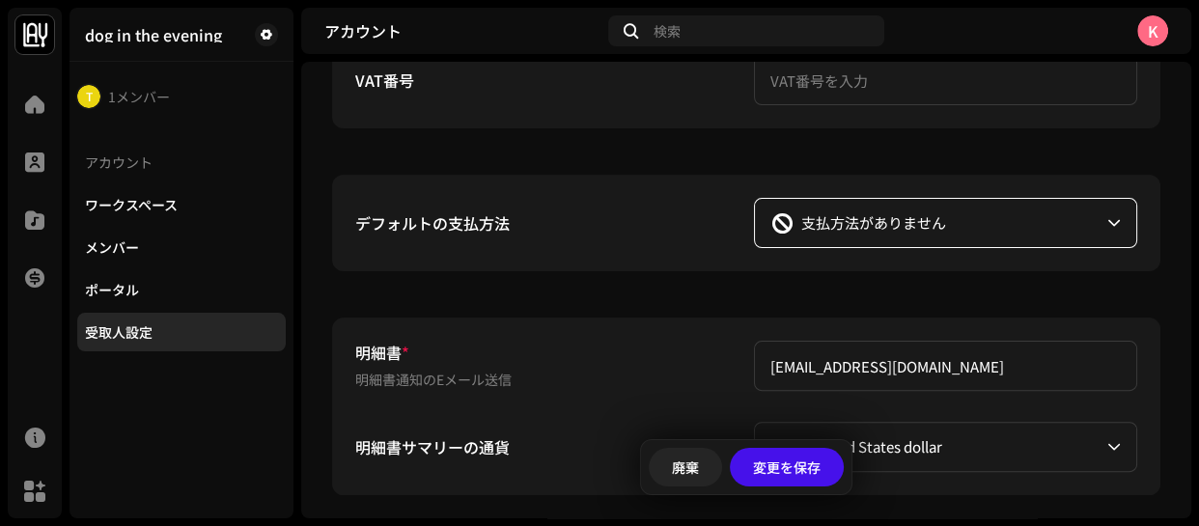
scroll to position [614, 0]
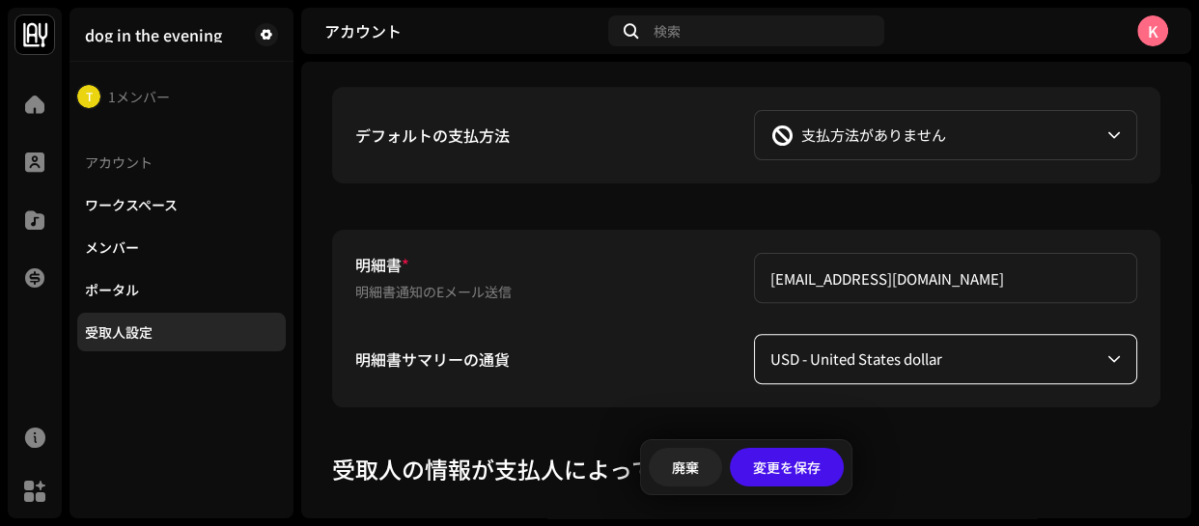
click at [823, 343] on span "USD - United States dollar" at bounding box center [938, 359] width 337 height 48
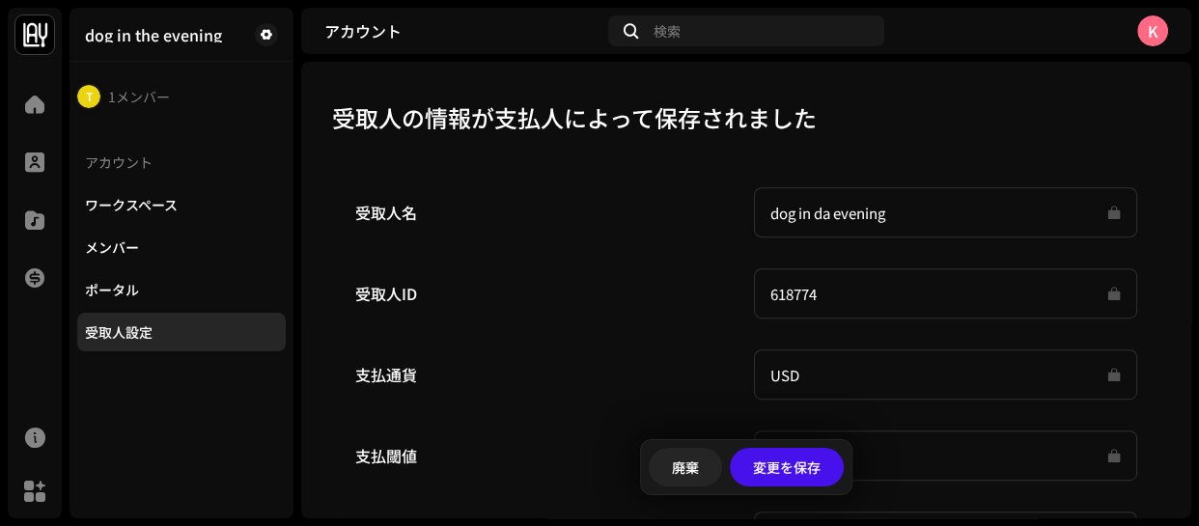
scroll to position [702, 0]
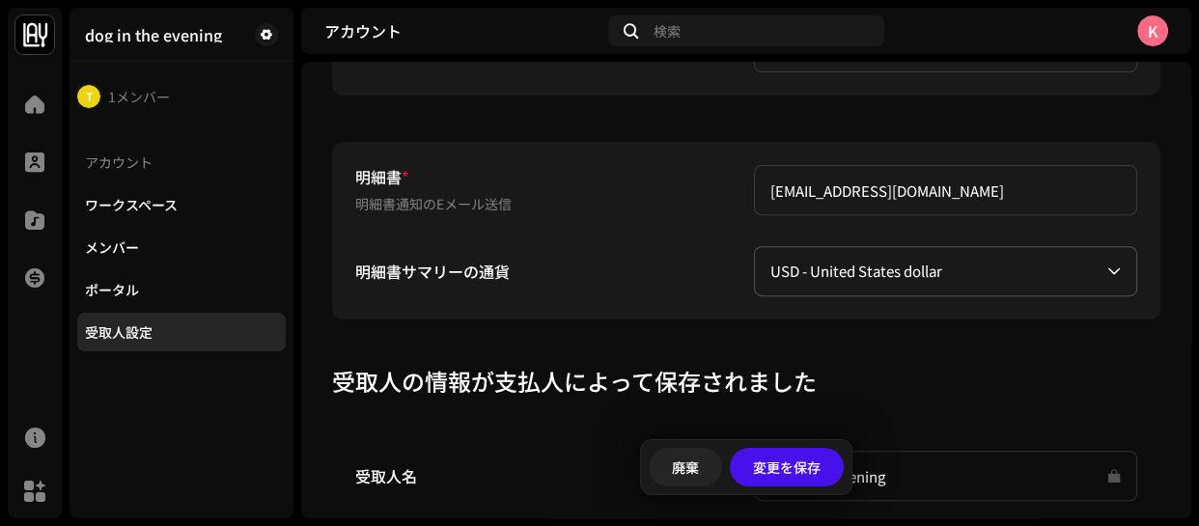
click at [833, 272] on span "USD - United States dollar" at bounding box center [938, 271] width 337 height 48
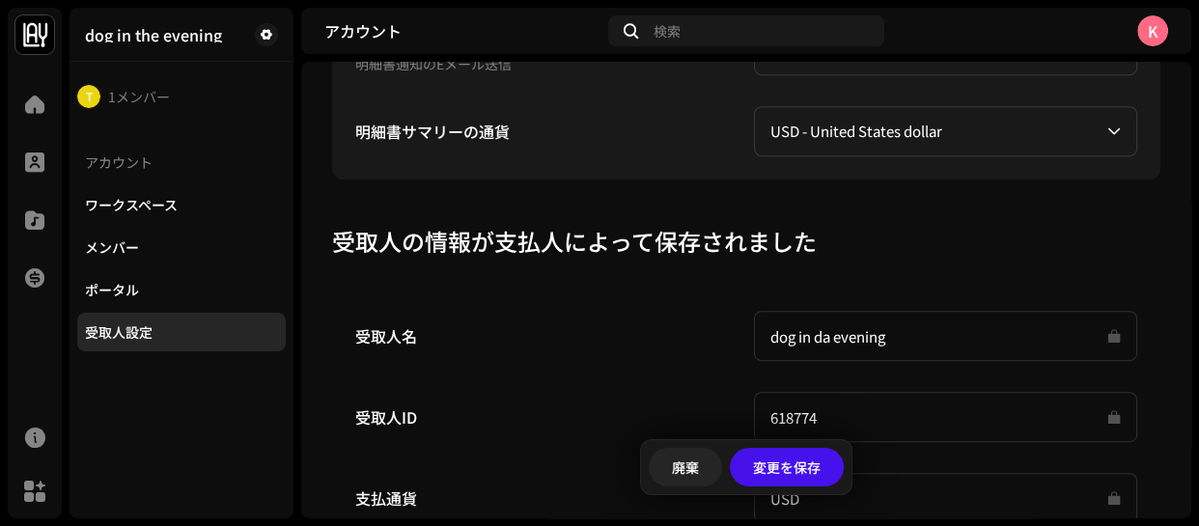
scroll to position [666, 0]
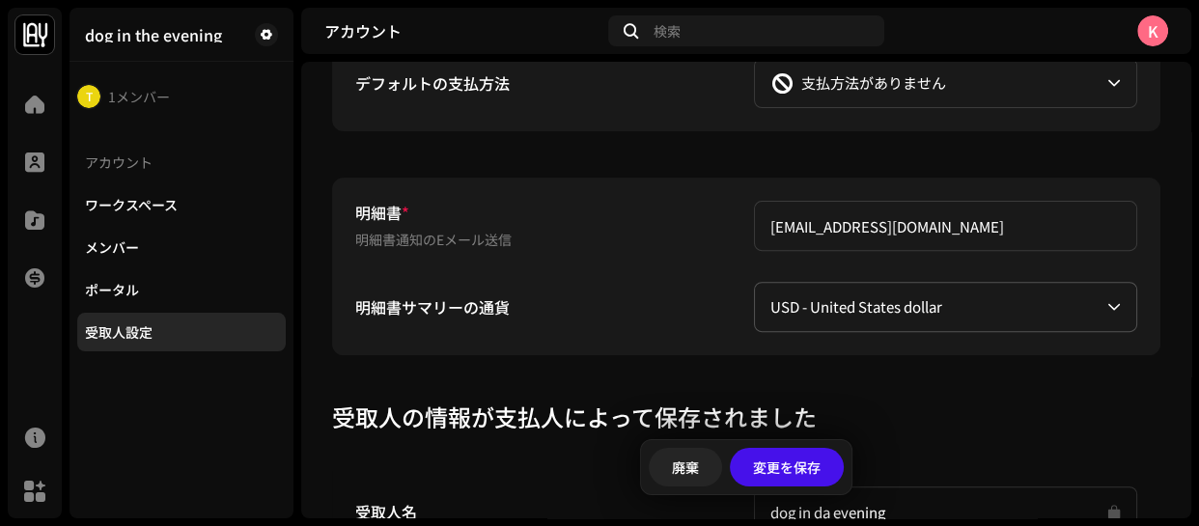
click at [868, 304] on span "USD - United States dollar" at bounding box center [938, 307] width 337 height 48
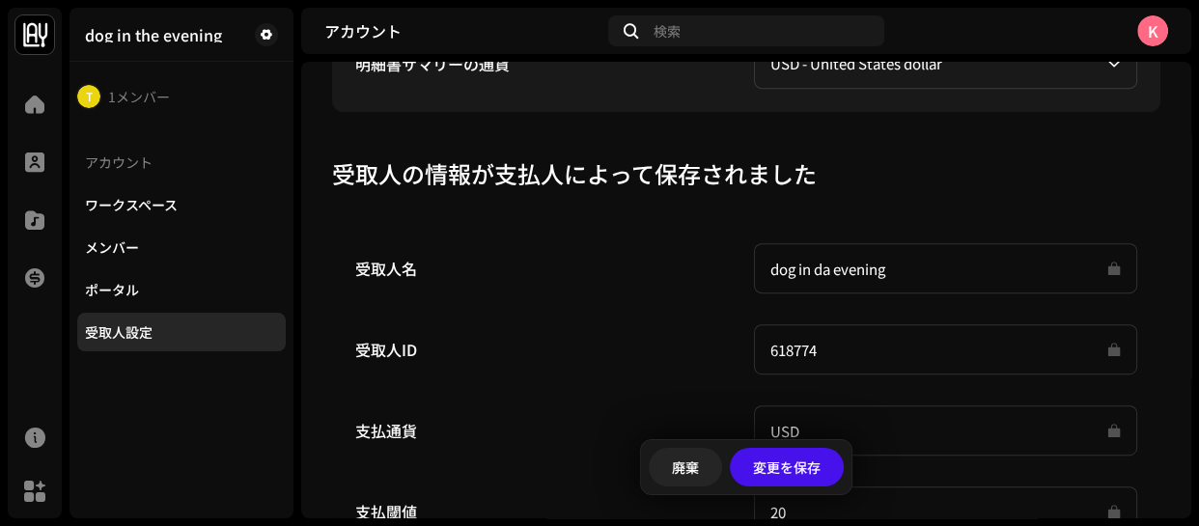
scroll to position [1077, 0]
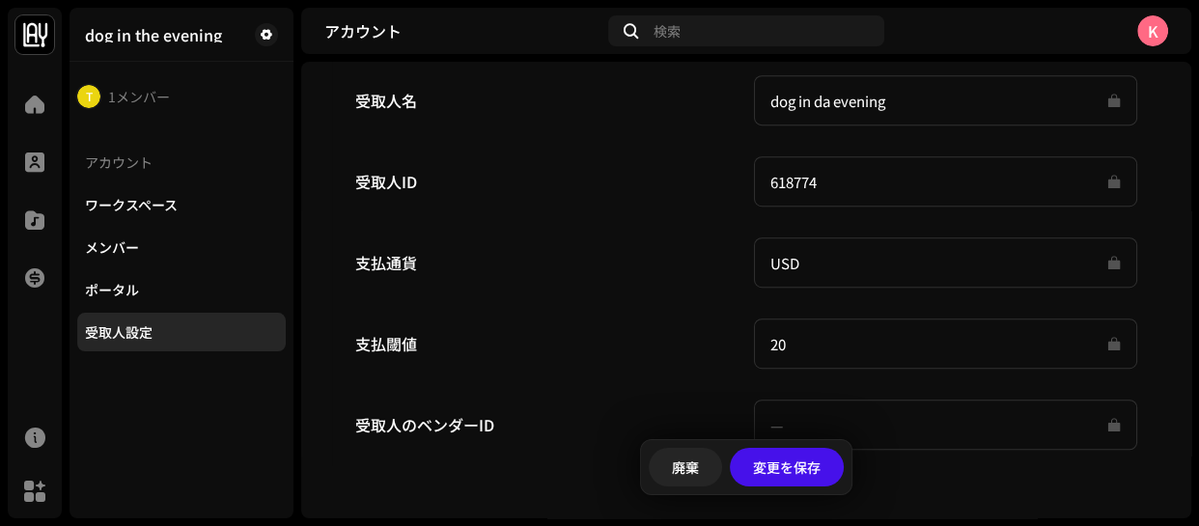
click at [863, 261] on input "USD" at bounding box center [945, 262] width 383 height 50
click at [775, 261] on input "USD" at bounding box center [945, 262] width 383 height 50
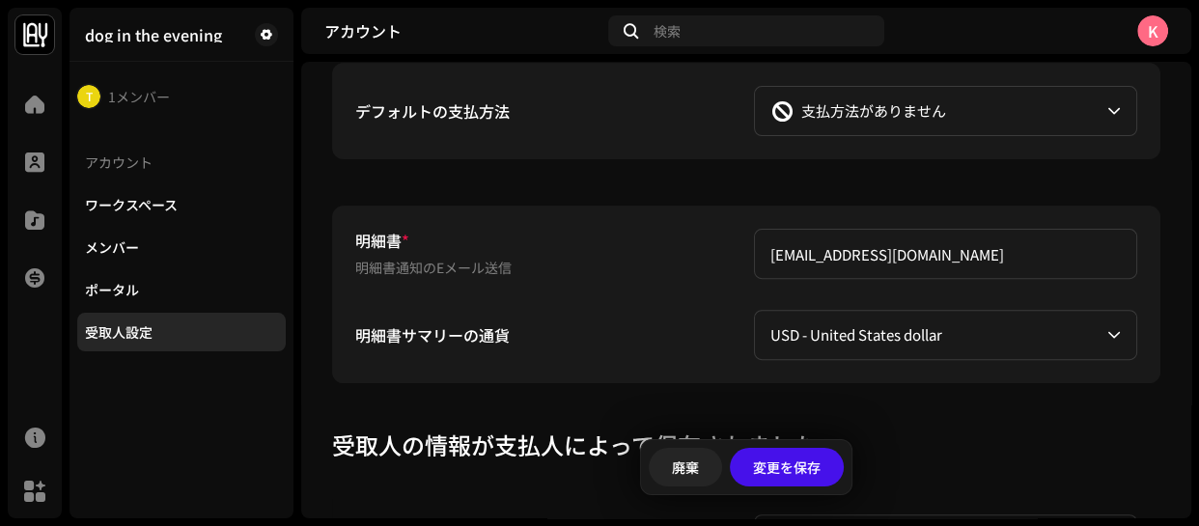
scroll to position [463, 0]
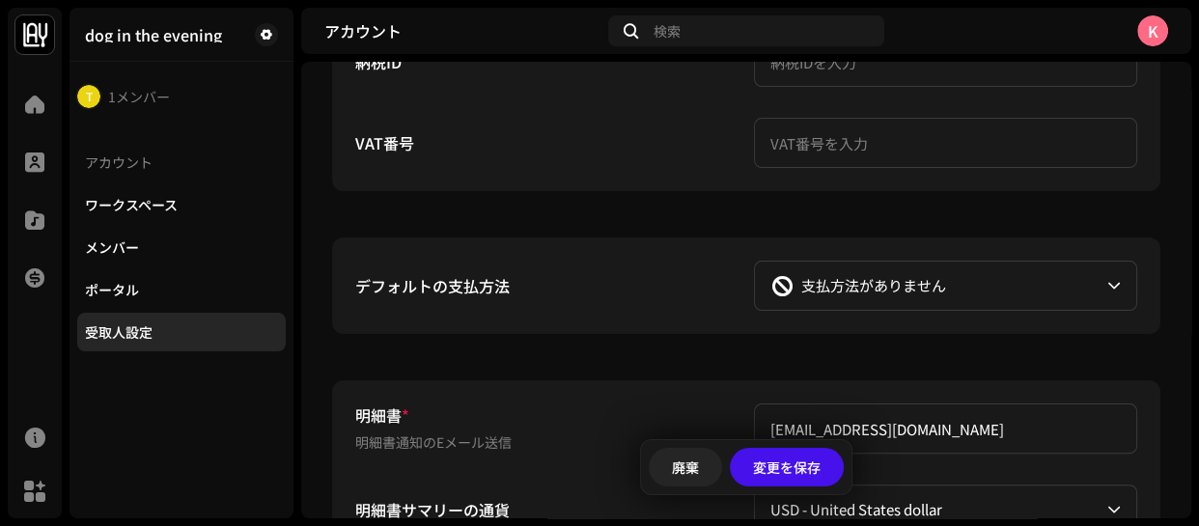
click at [903, 277] on span "支払方法がありません" at bounding box center [873, 286] width 145 height 48
click at [858, 298] on span "支払方法がありません" at bounding box center [873, 286] width 145 height 48
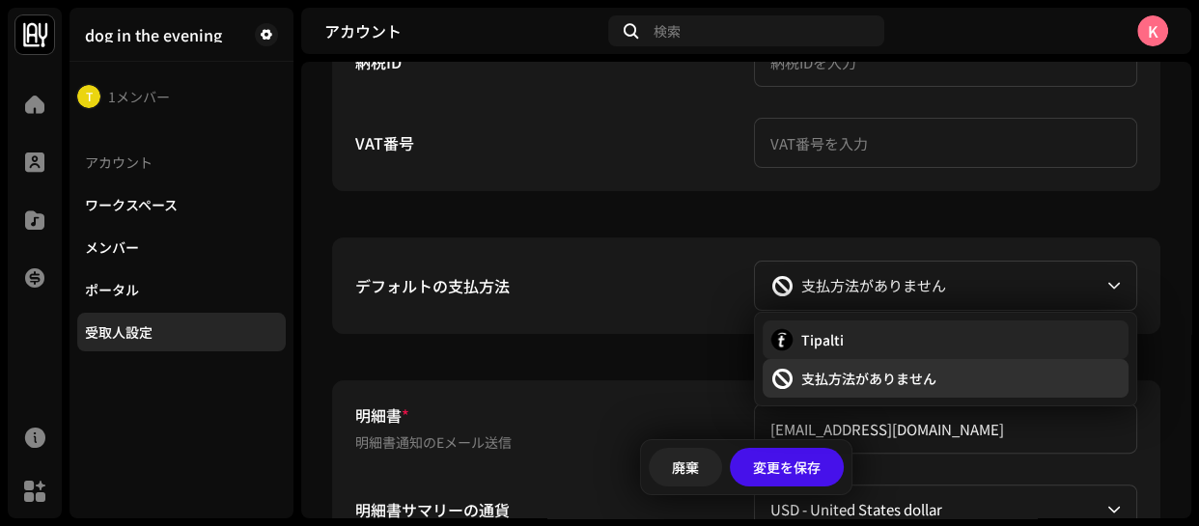
click at [824, 338] on span "Tipalti" at bounding box center [822, 339] width 42 height 19
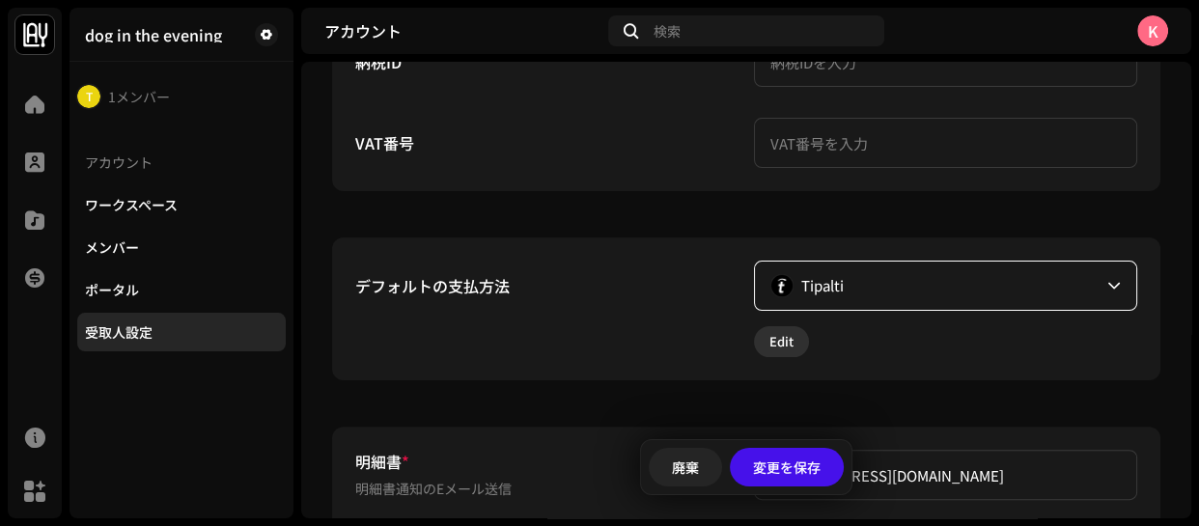
click at [787, 338] on span "Edit" at bounding box center [781, 341] width 24 height 39
click at [1091, 221] on div "支払設定を完了するには以下のフォームを記入してください" at bounding box center [599, 263] width 1199 height 526
click at [769, 338] on span "Edit" at bounding box center [781, 341] width 24 height 39
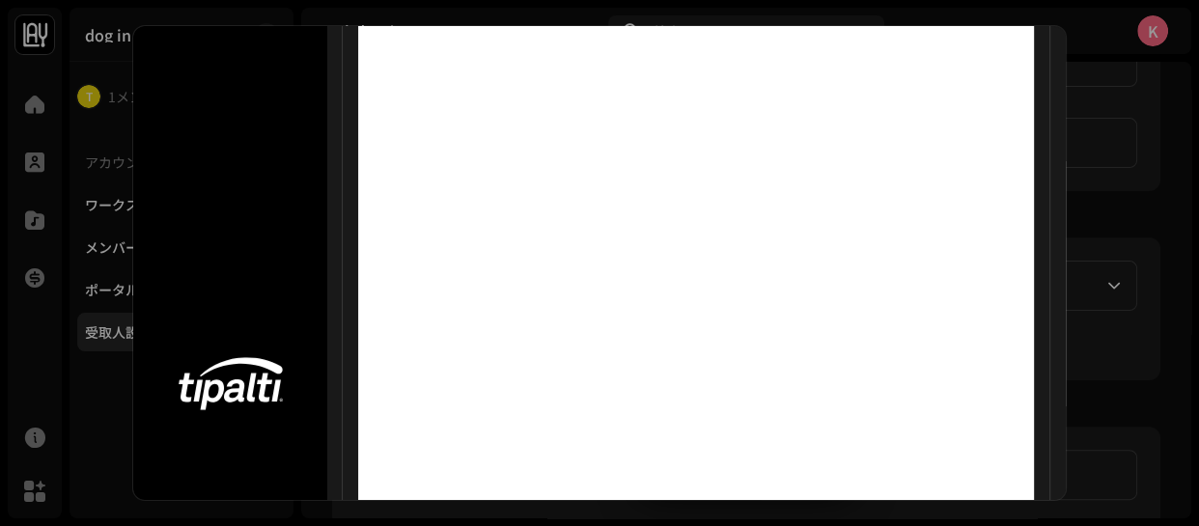
scroll to position [462, 0]
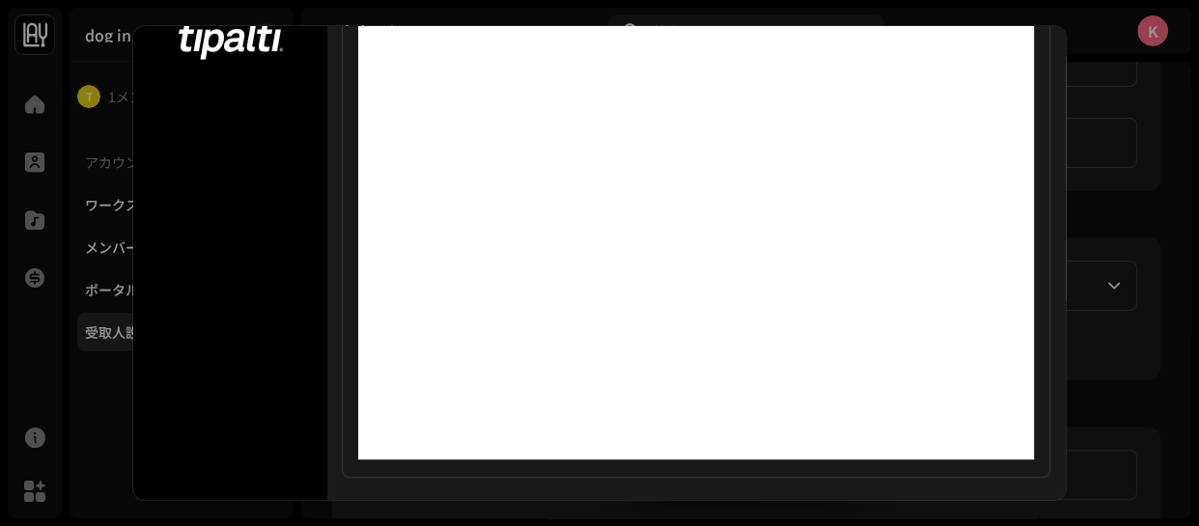
click at [208, 267] on div at bounding box center [229, 32] width 193 height 935
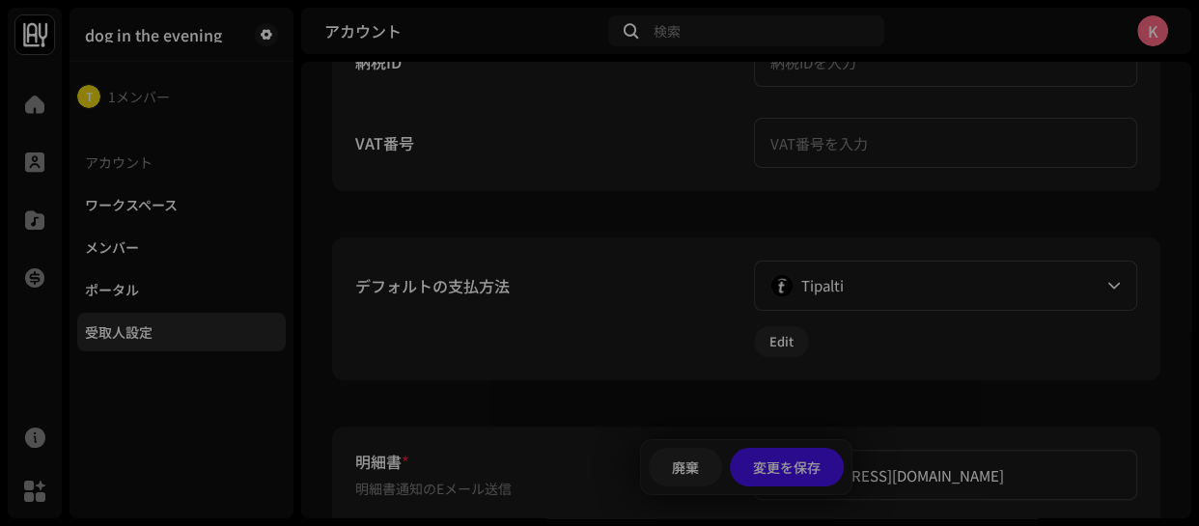
click at [1145, 246] on div "支払設定を完了するには以下のフォームを記入してください" at bounding box center [599, 263] width 1199 height 526
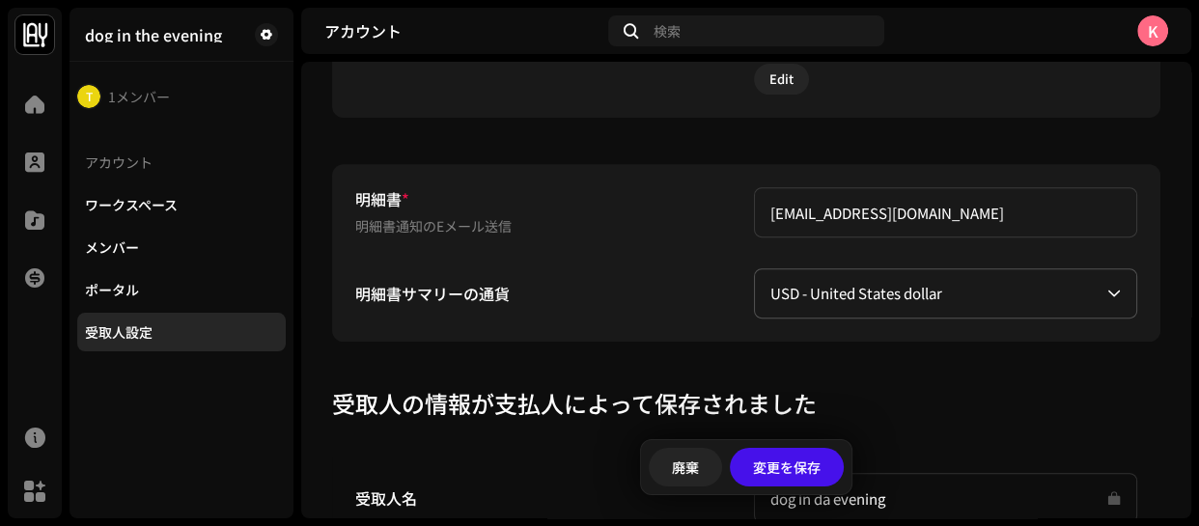
click at [884, 285] on span "USD - United States dollar" at bounding box center [938, 293] width 337 height 48
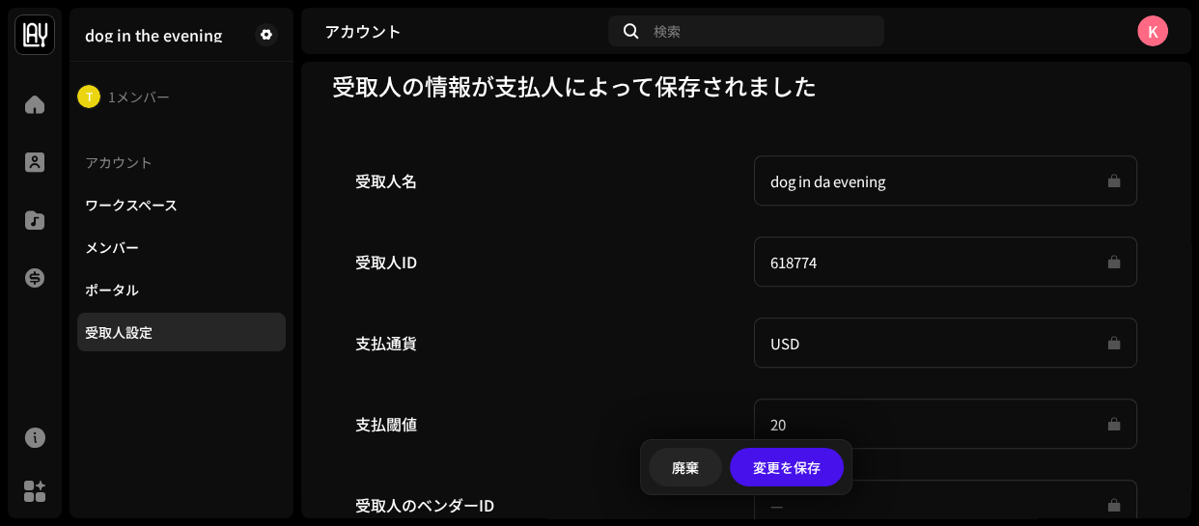
scroll to position [1122, 0]
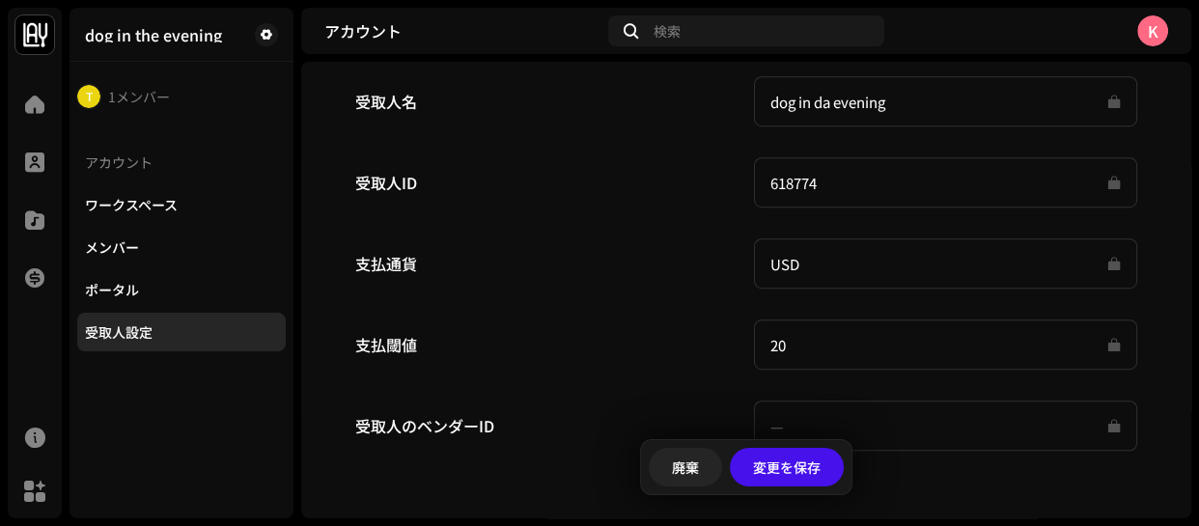
click at [790, 263] on input "USD" at bounding box center [945, 263] width 383 height 50
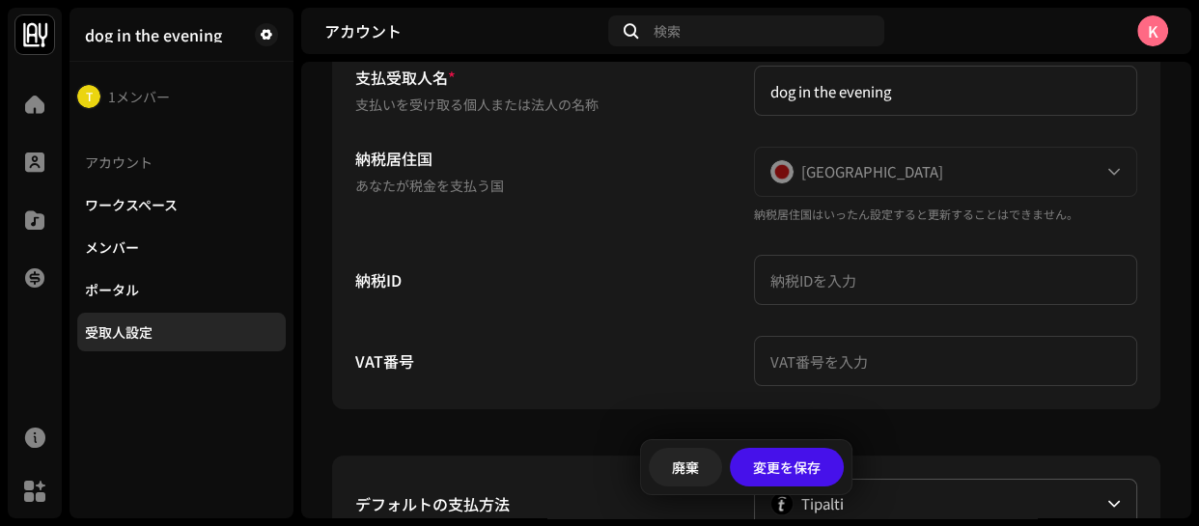
scroll to position [157, 0]
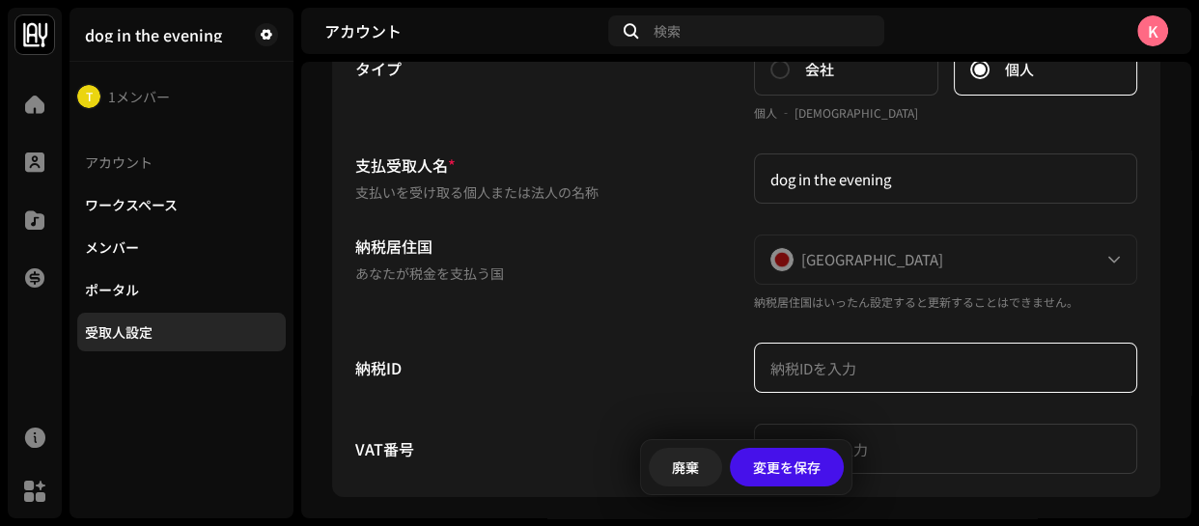
click at [826, 361] on input "text" at bounding box center [945, 368] width 383 height 50
click at [827, 348] on input "text" at bounding box center [945, 368] width 383 height 50
click at [827, 365] on input "text" at bounding box center [945, 368] width 383 height 50
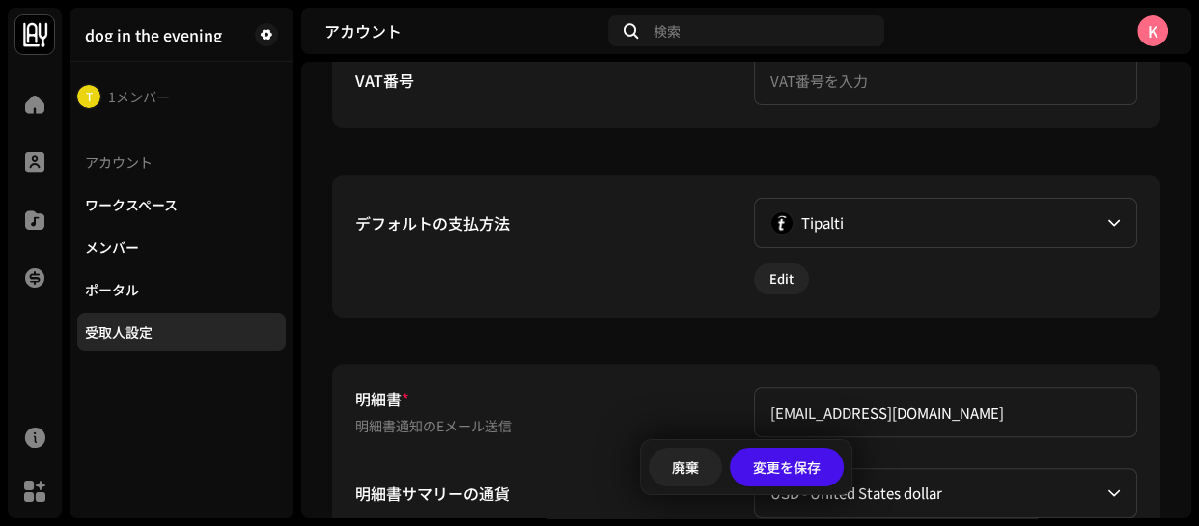
scroll to position [614, 0]
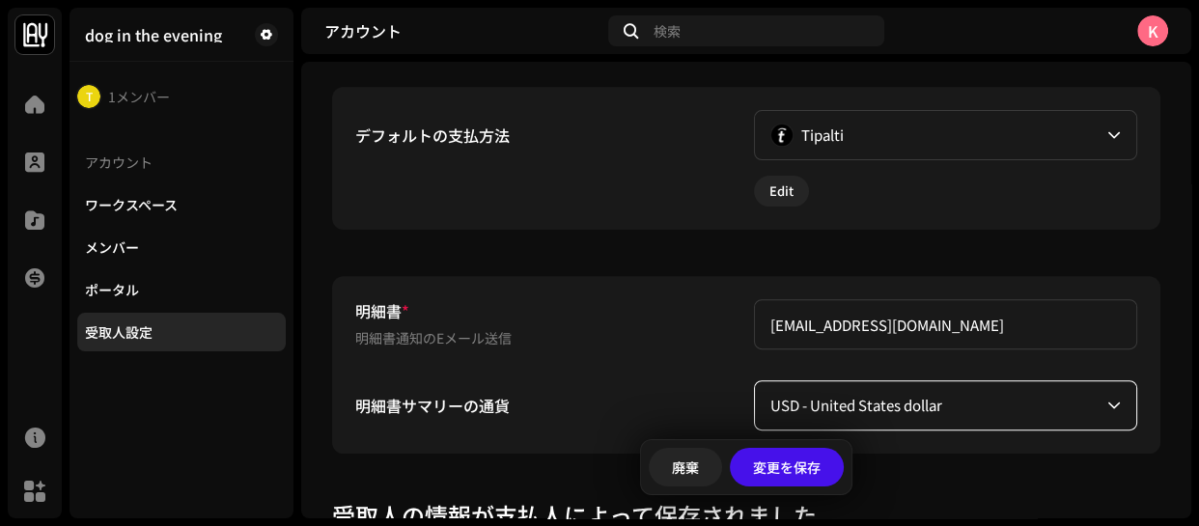
click at [847, 402] on span "USD - United States dollar" at bounding box center [938, 405] width 337 height 48
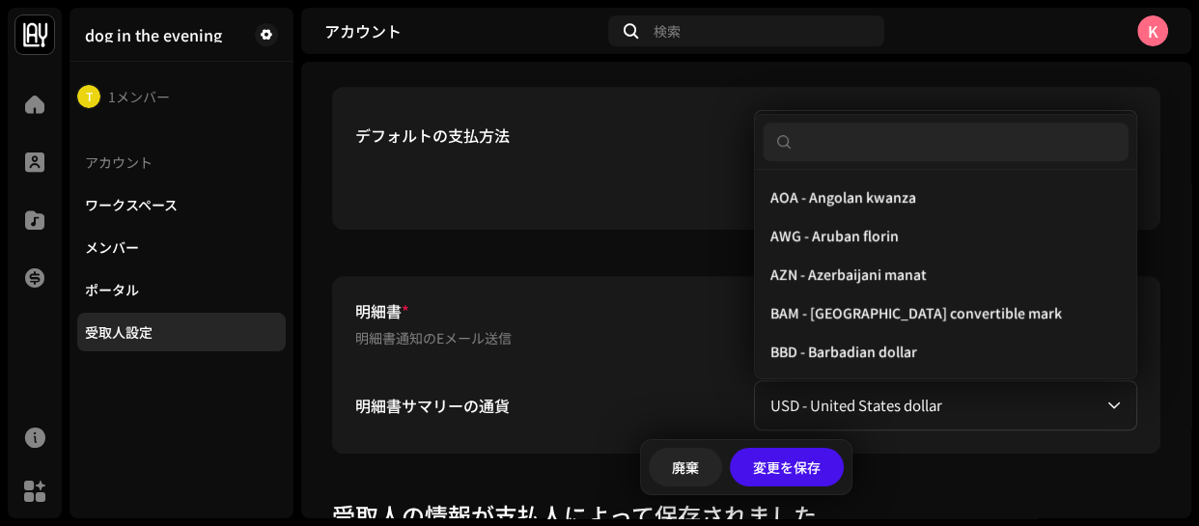
scroll to position [0, 0]
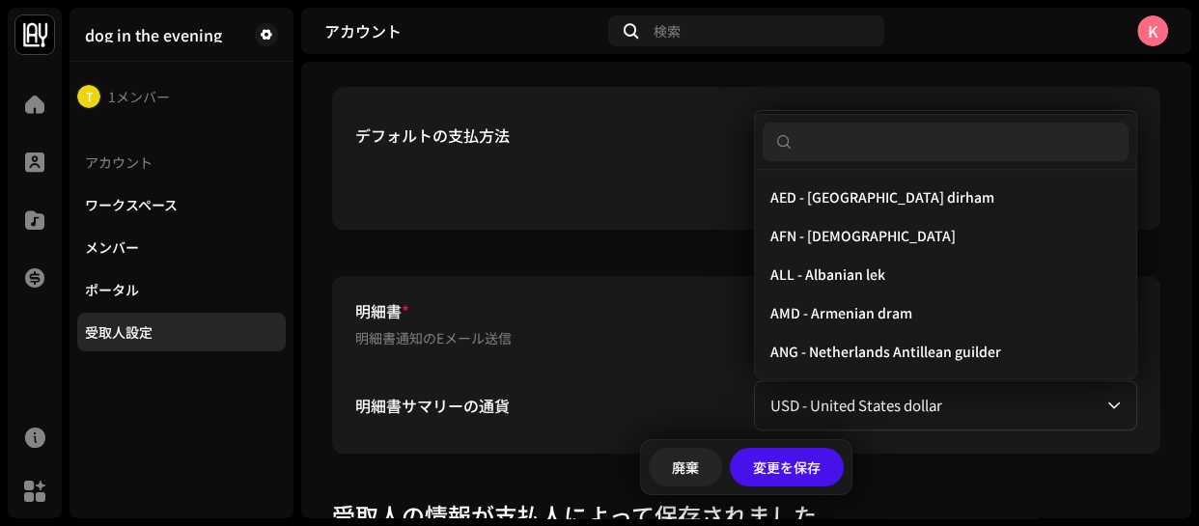
click at [585, 177] on re-m-form-label "デフォルトの支払方法" at bounding box center [546, 158] width 383 height 97
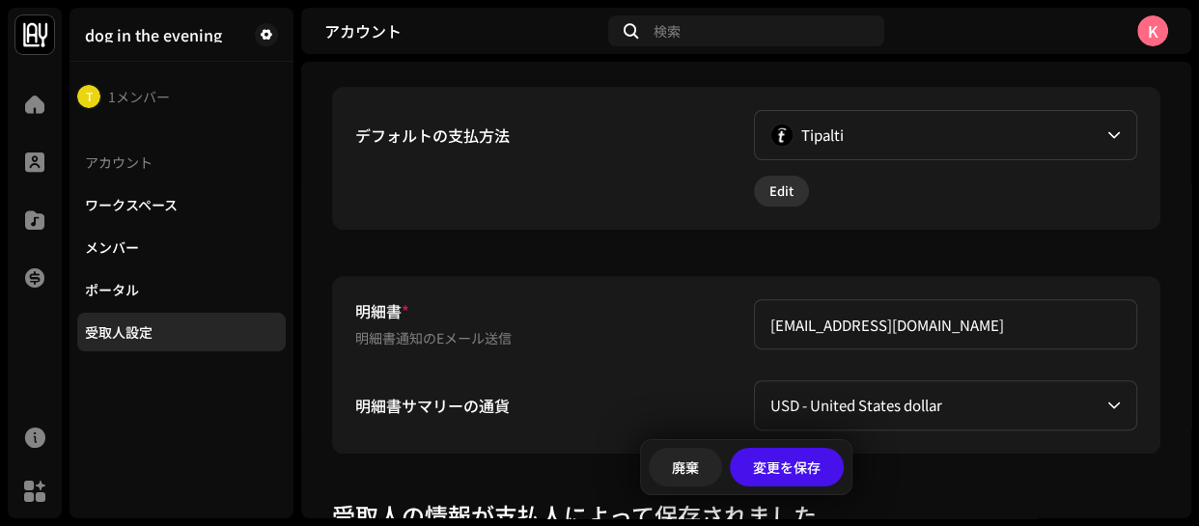
click at [772, 183] on span "Edit" at bounding box center [781, 191] width 24 height 39
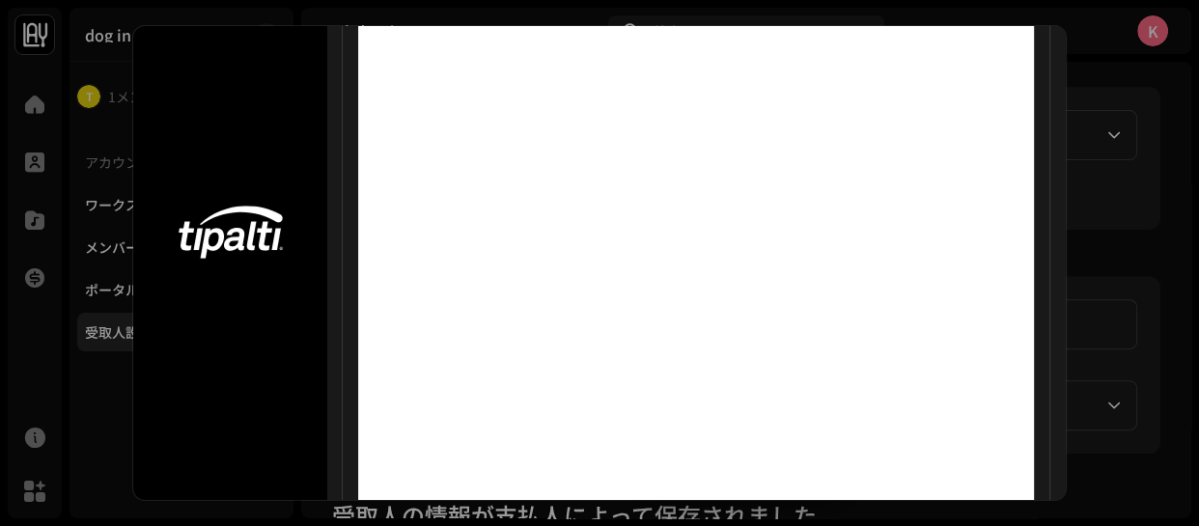
scroll to position [462, 0]
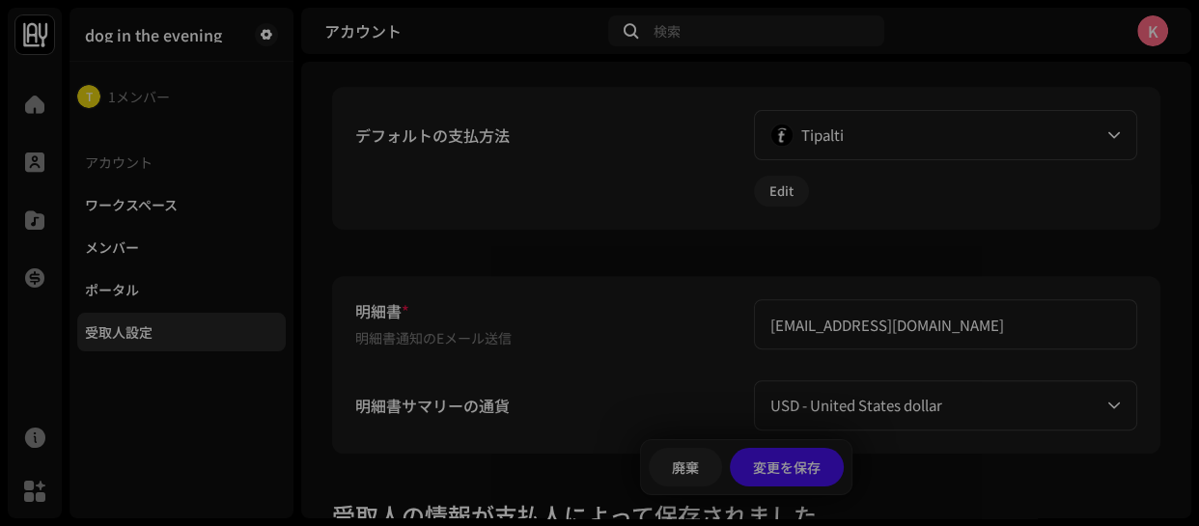
click at [1129, 256] on div "支払設定を完了するには以下のフォームを記入してください" at bounding box center [599, 263] width 1199 height 526
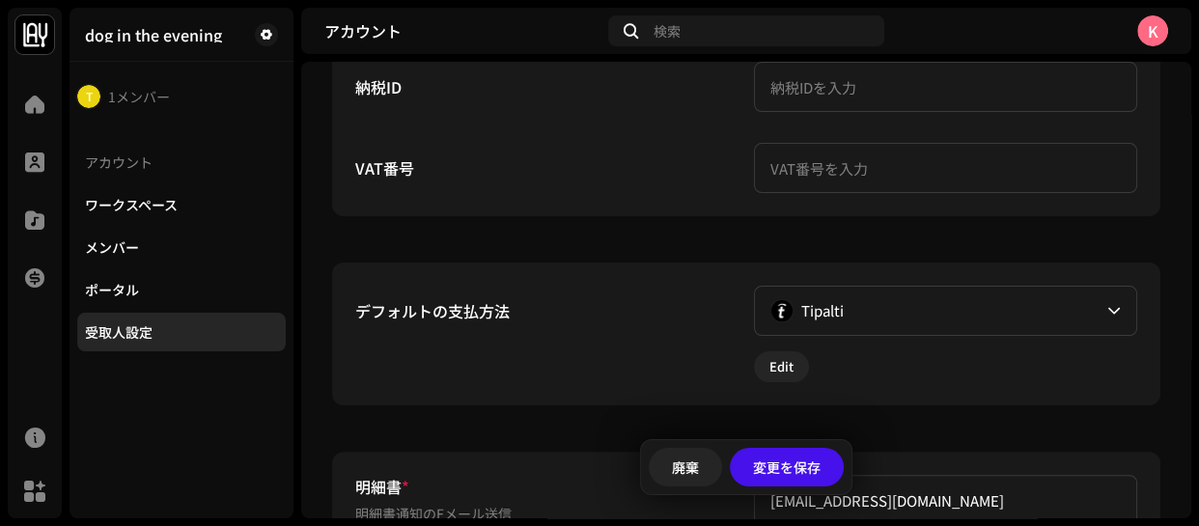
scroll to position [87, 0]
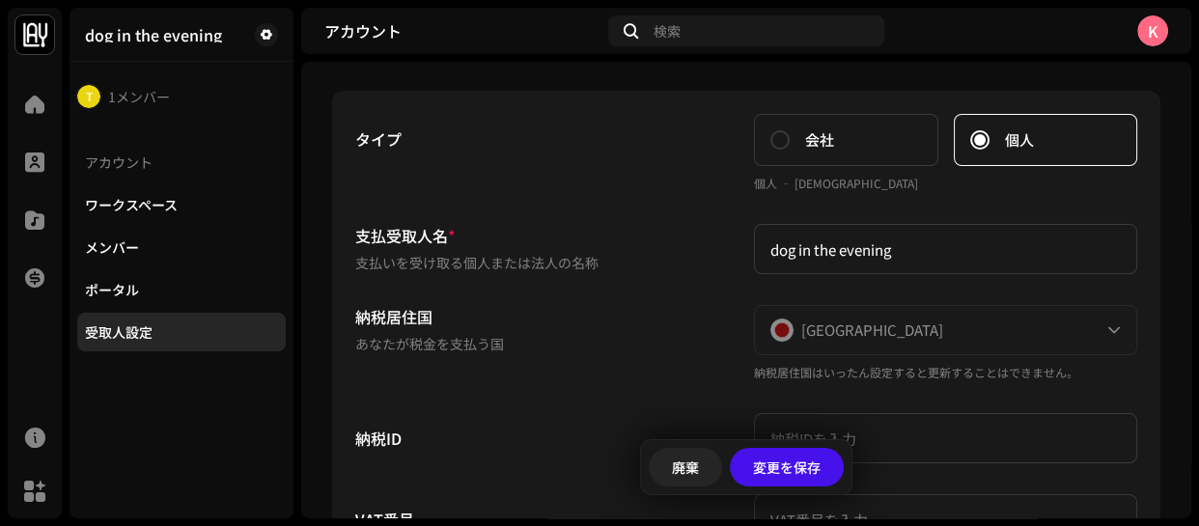
click at [1157, 30] on div "K" at bounding box center [1152, 30] width 31 height 31
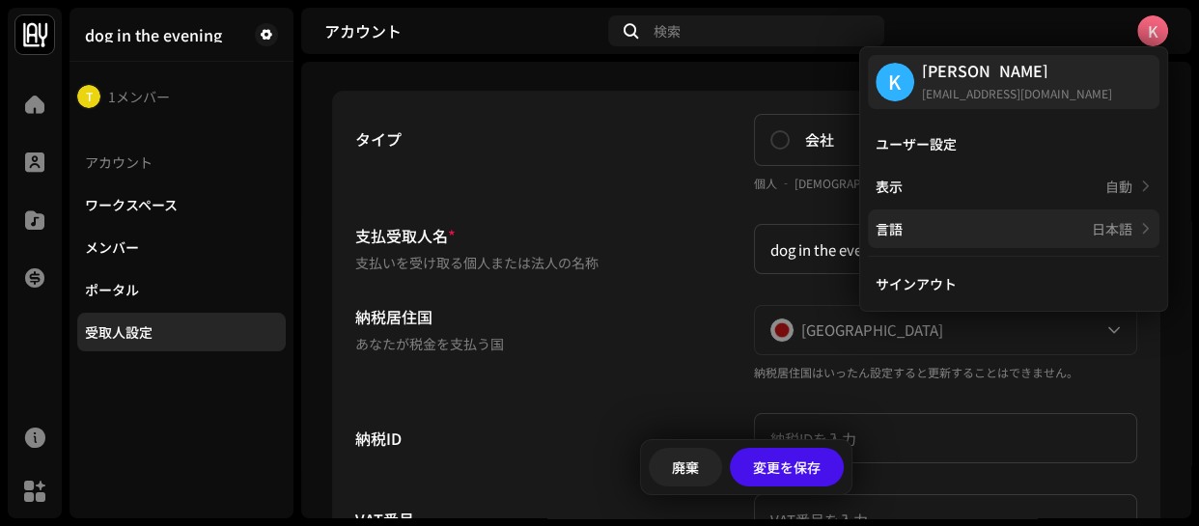
click at [1008, 229] on div "言語 日本語" at bounding box center [1003, 228] width 257 height 15
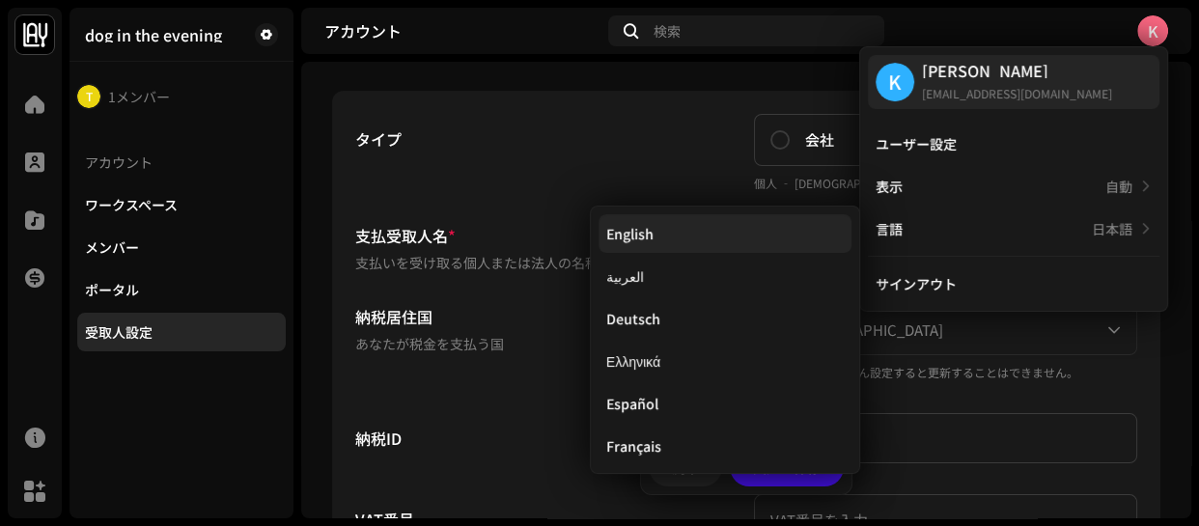
click at [625, 241] on div "English" at bounding box center [629, 233] width 47 height 15
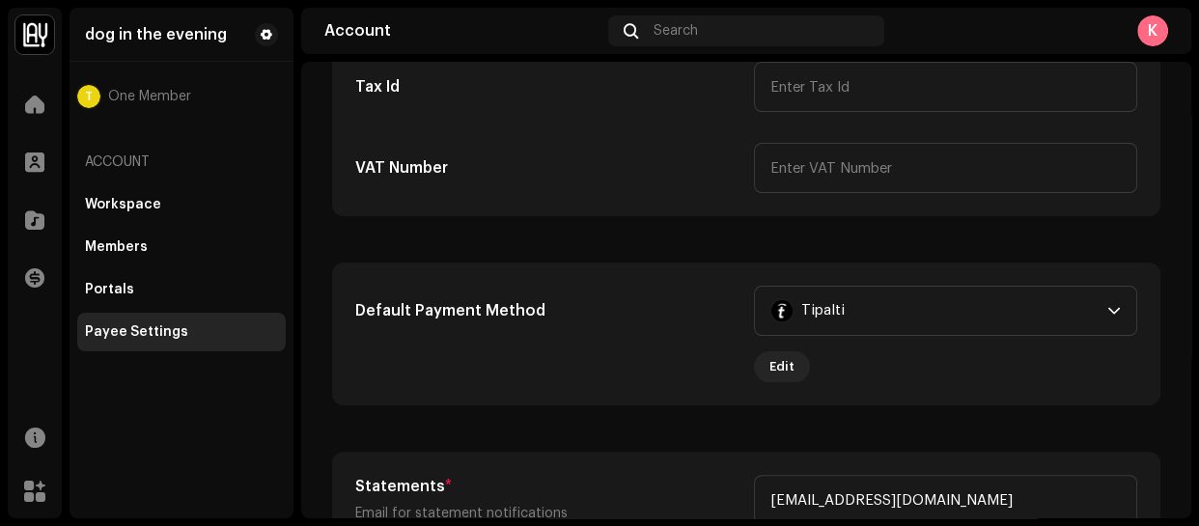
scroll to position [526, 0]
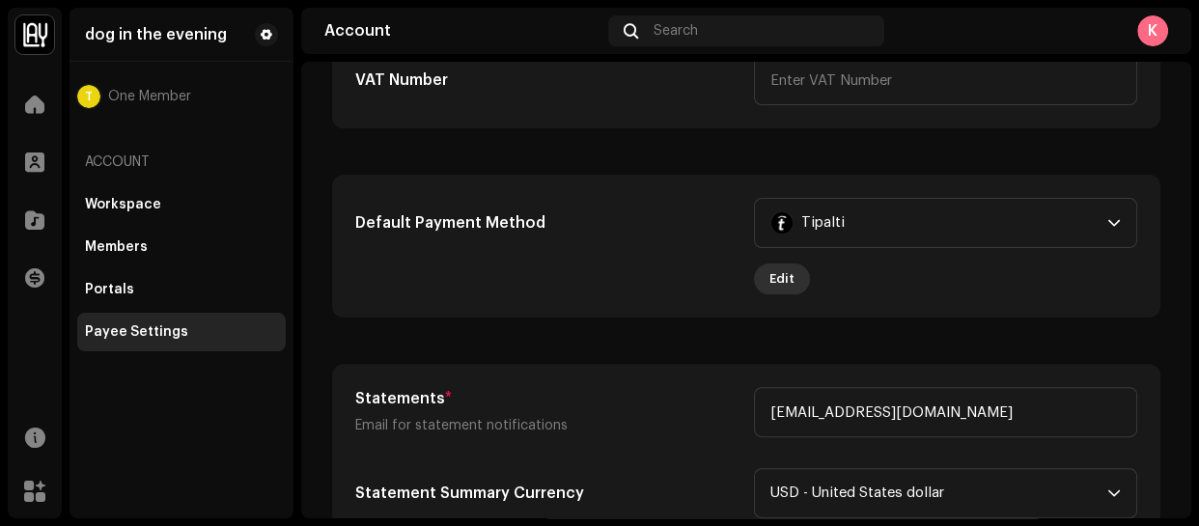
click at [775, 276] on span "Edit" at bounding box center [781, 279] width 25 height 39
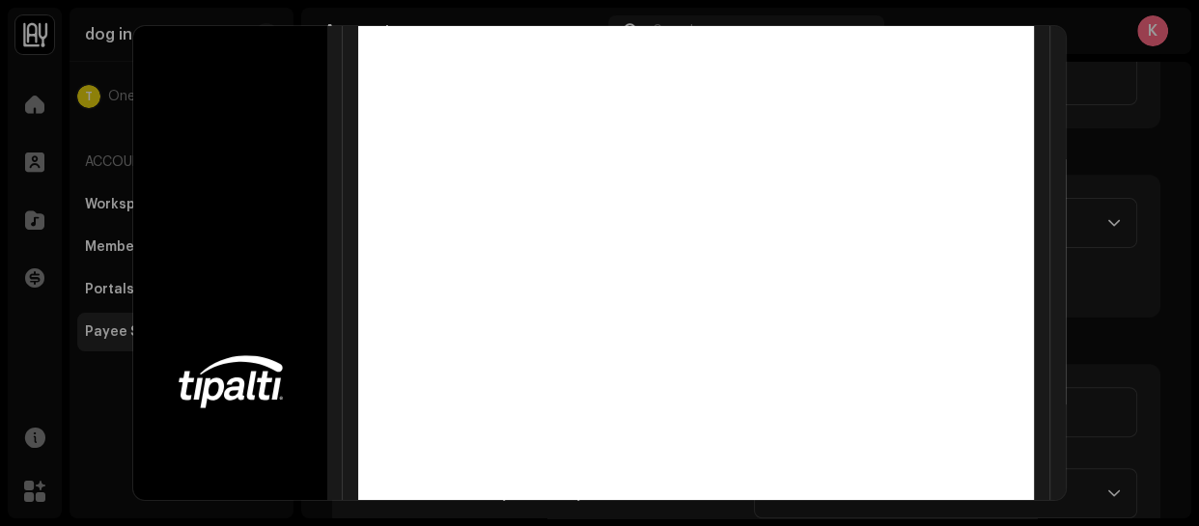
scroll to position [0, 0]
